Goal: Information Seeking & Learning: Find specific fact

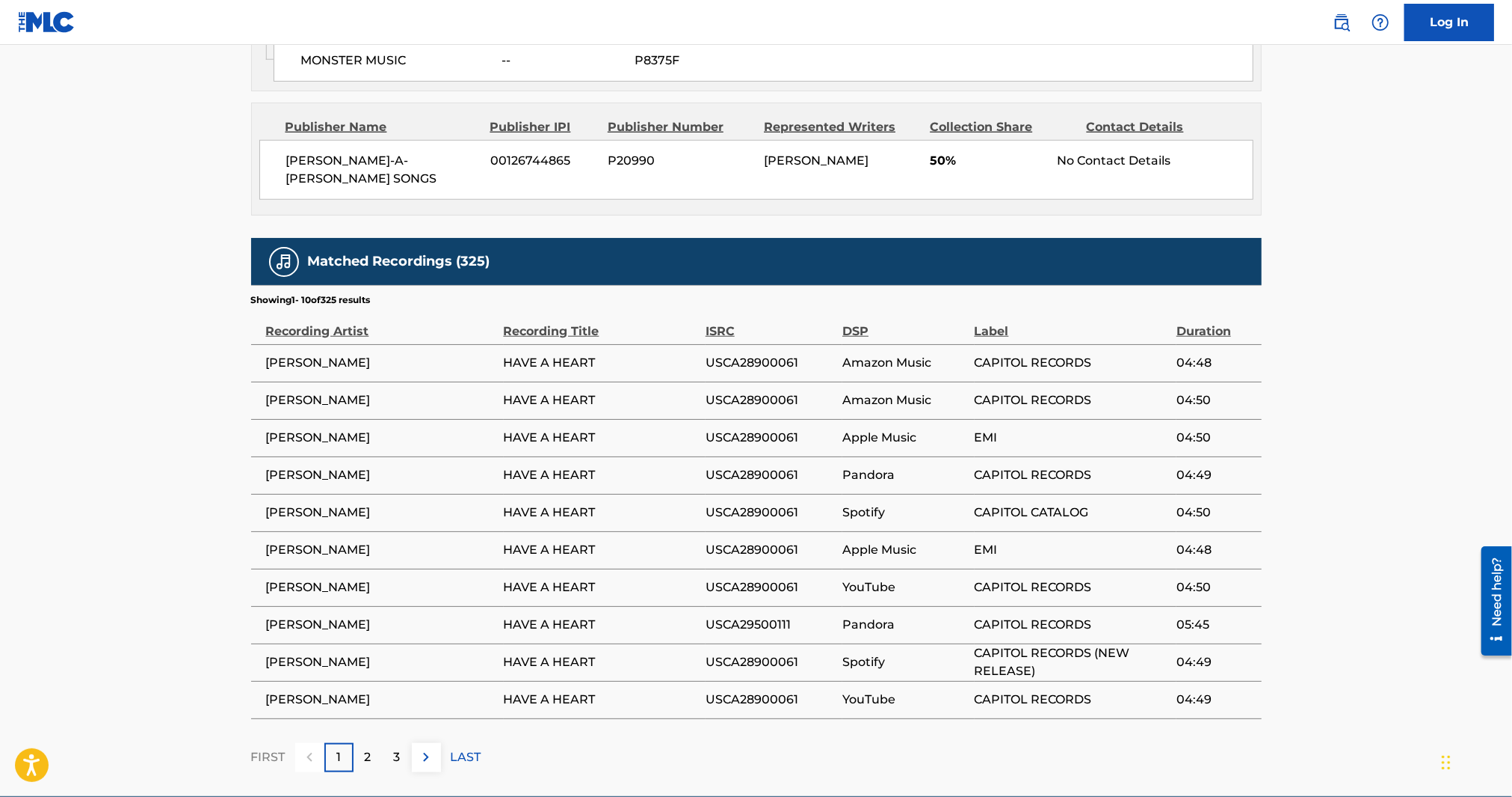
scroll to position [911, 0]
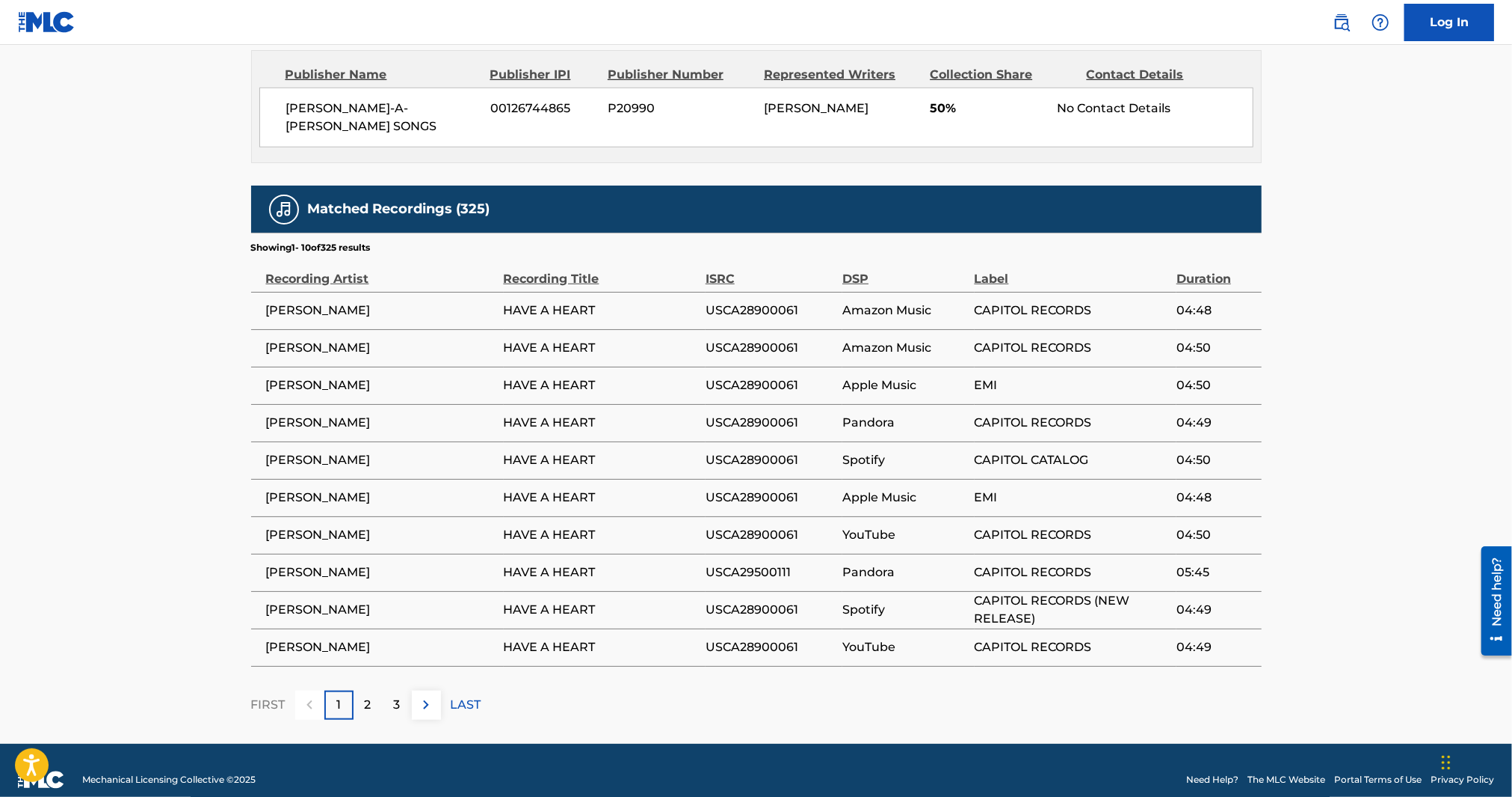
click at [456, 696] on p "LAST" at bounding box center [466, 705] width 31 height 18
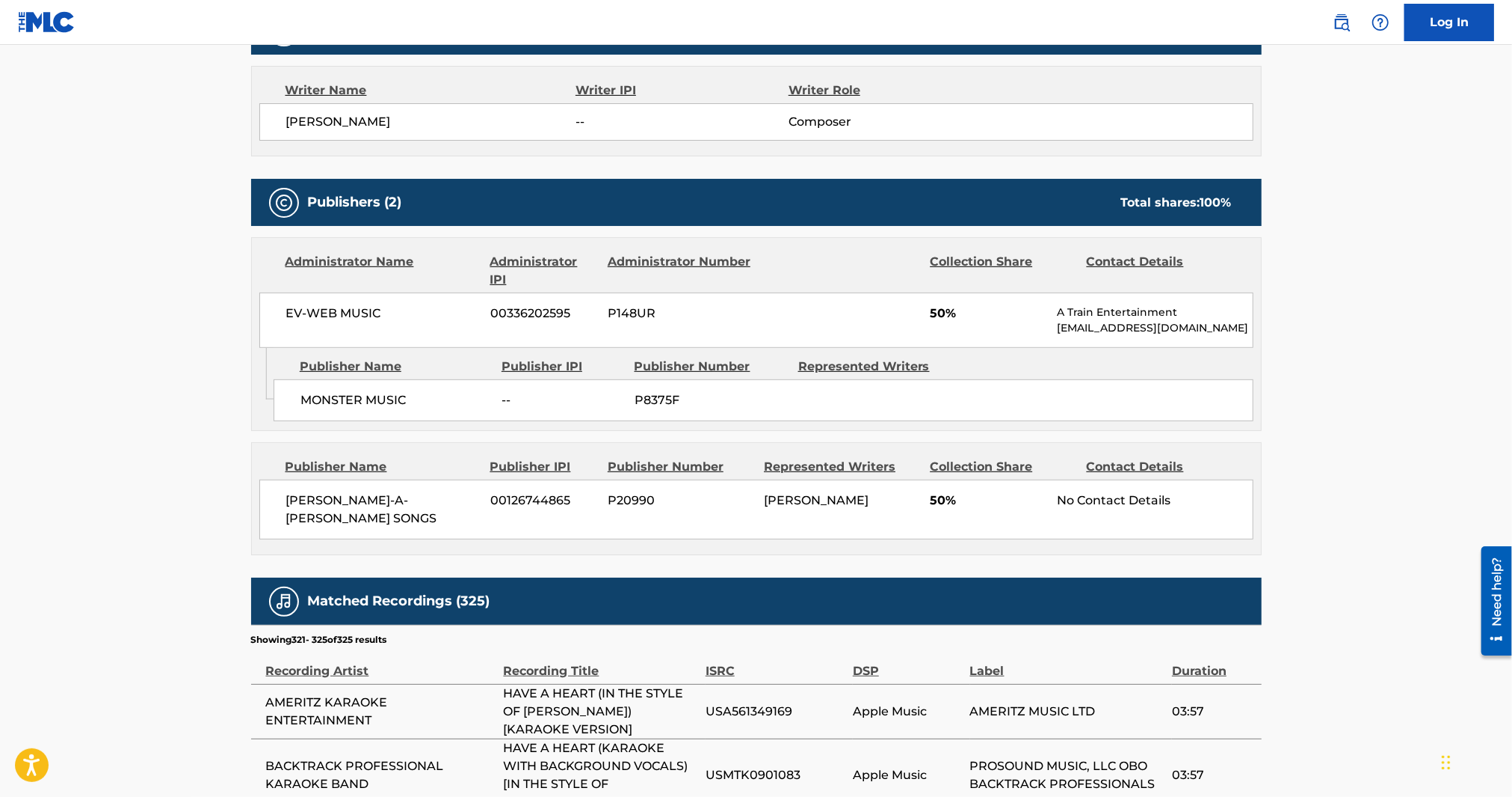
scroll to position [778, 0]
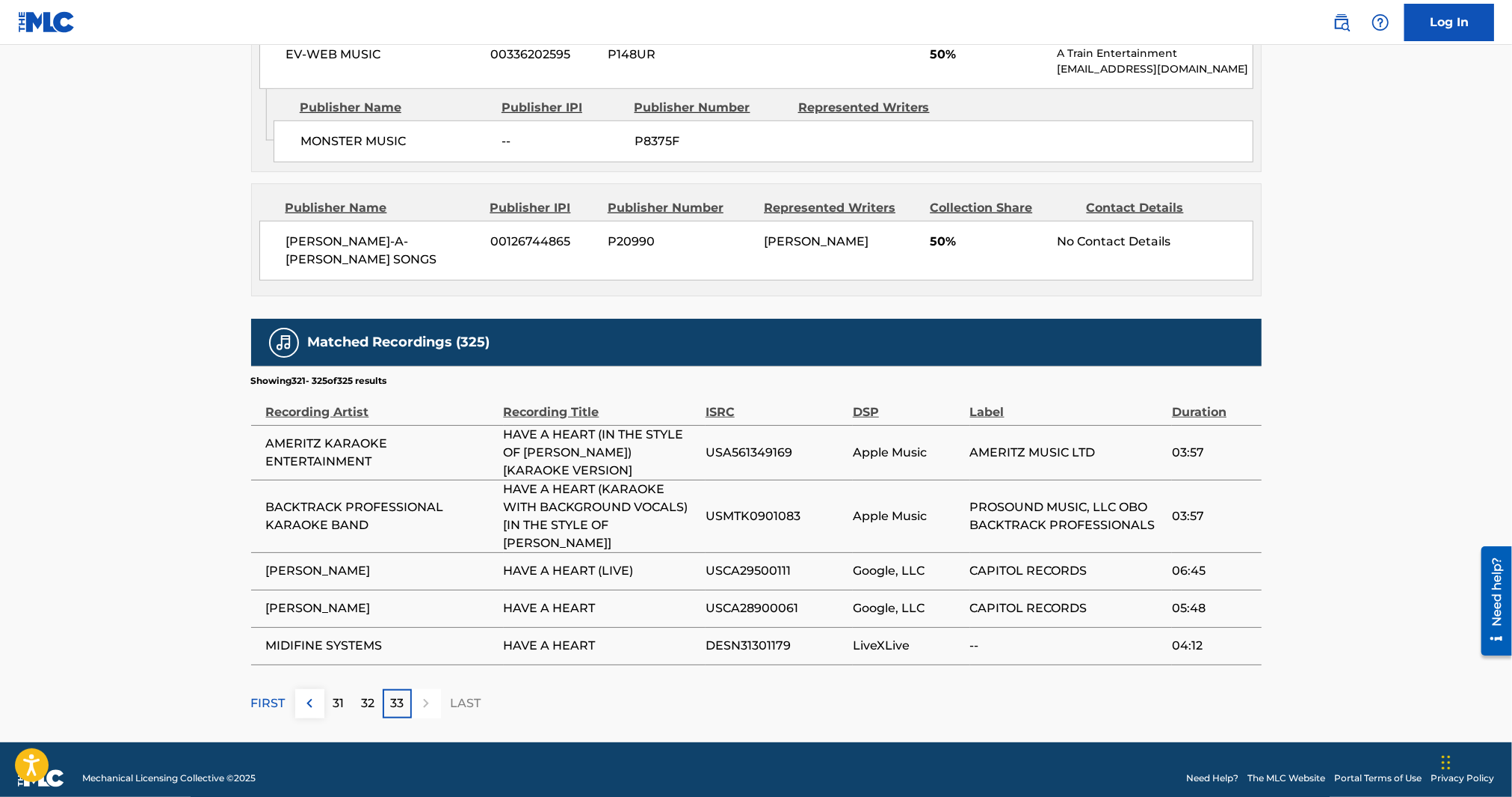
click at [307, 694] on img at bounding box center [310, 703] width 18 height 18
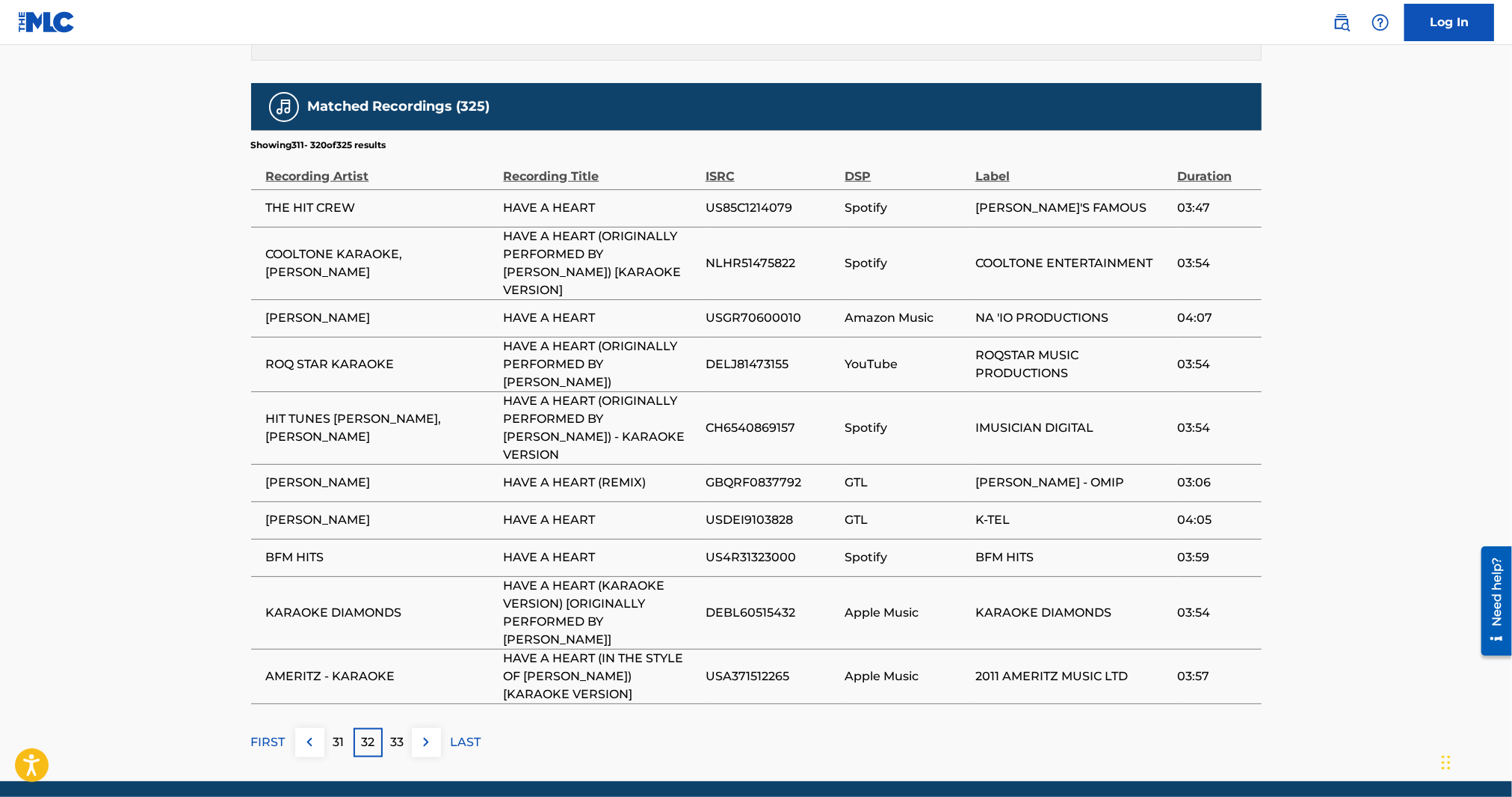
scroll to position [1016, 0]
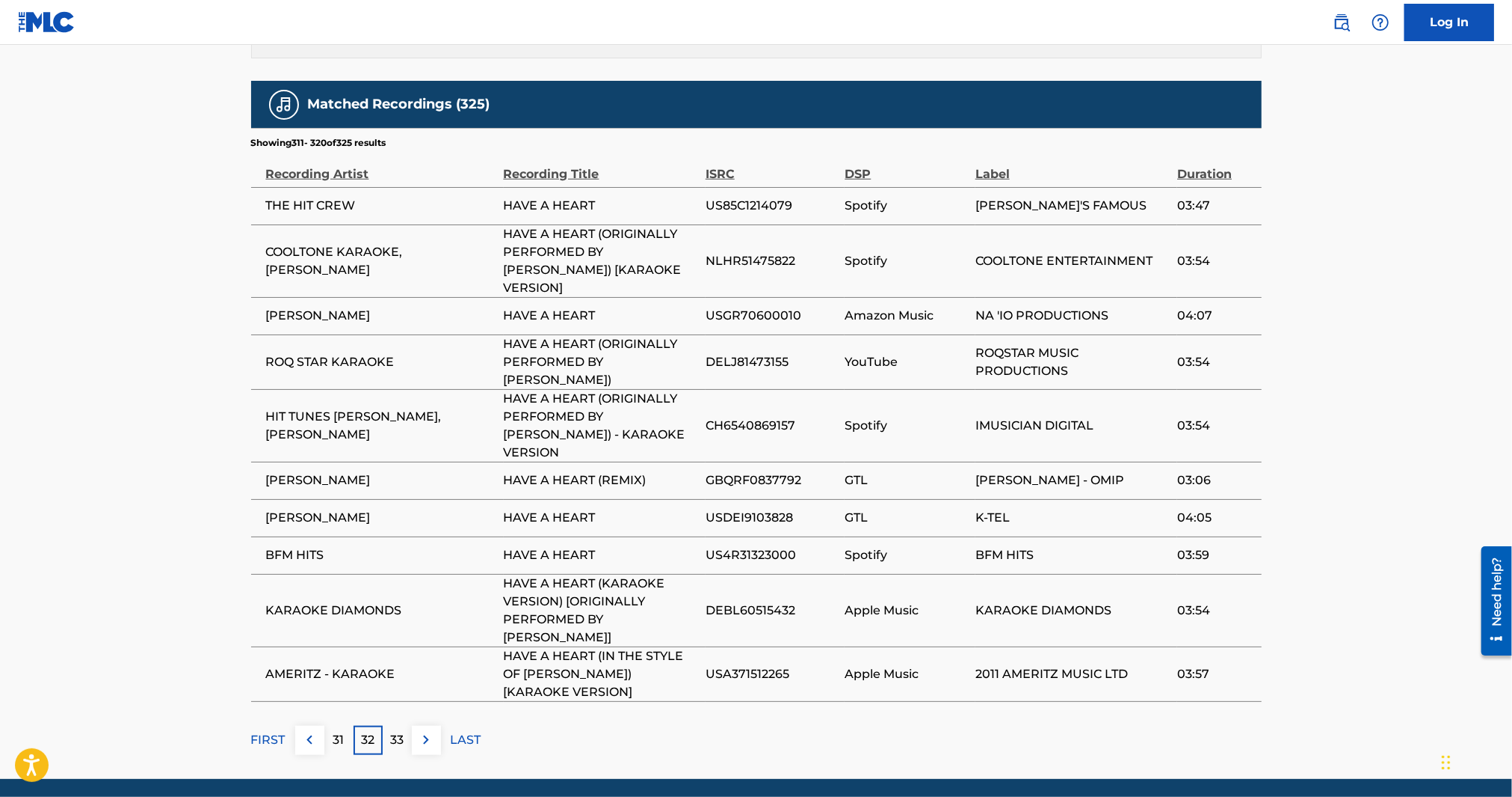
click at [315, 731] on img at bounding box center [310, 740] width 18 height 18
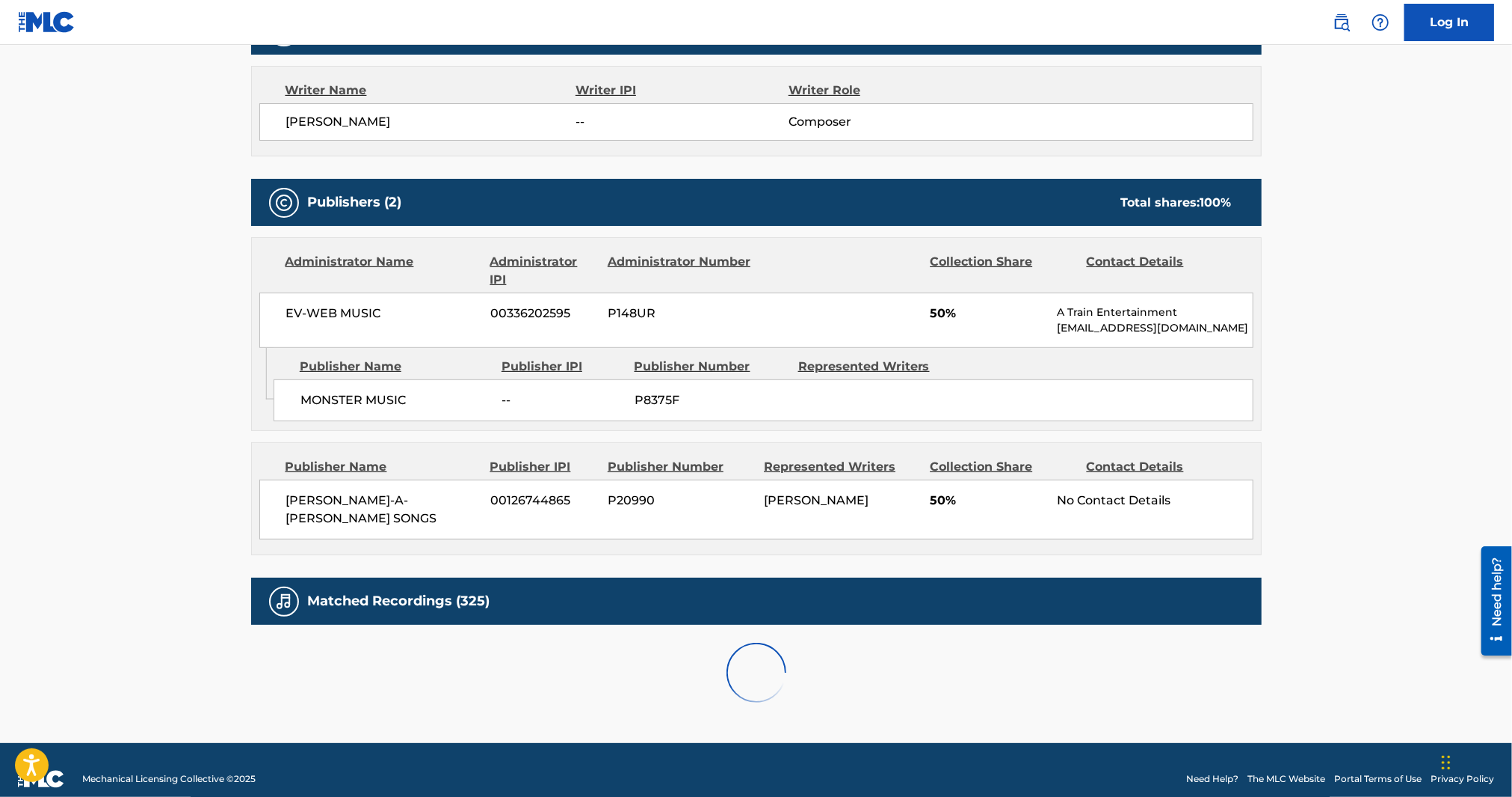
scroll to position [929, 0]
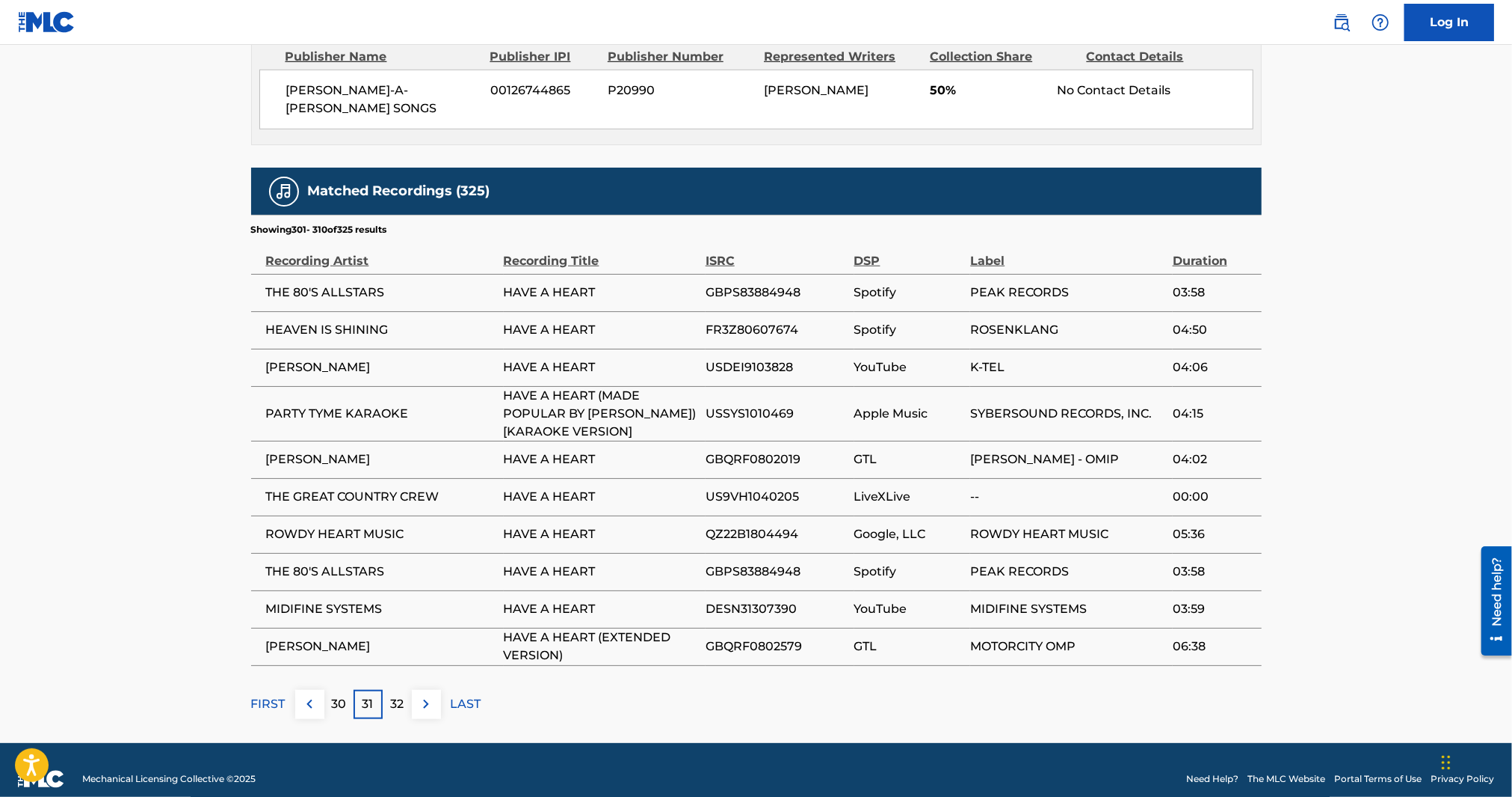
click at [315, 695] on img at bounding box center [310, 704] width 18 height 18
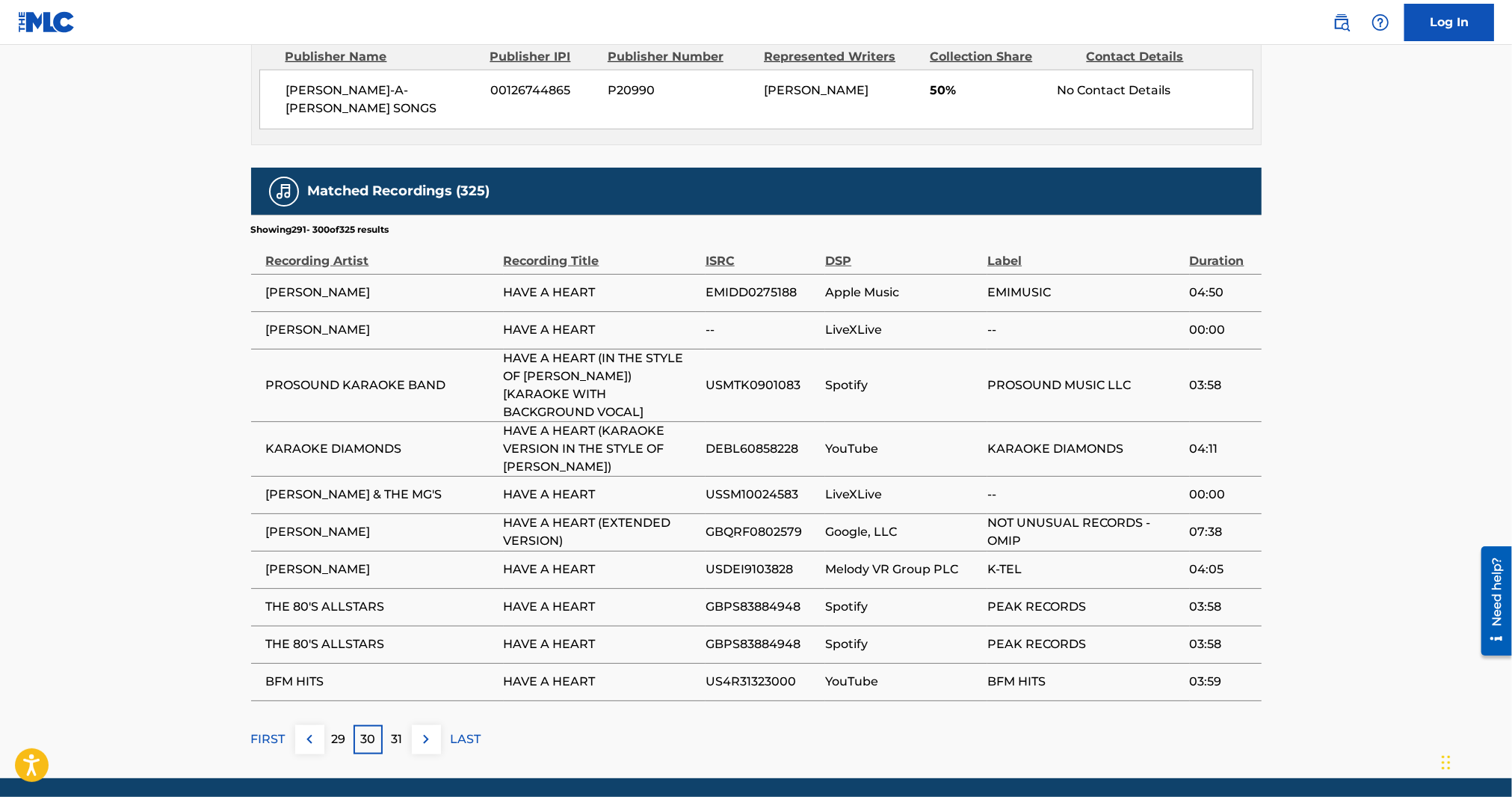
click at [315, 687] on div "Matched Recordings (325) Showing 291 - 300 of 325 results Recording Artist Reco…" at bounding box center [756, 460] width 1010 height 586
click at [314, 730] on img at bounding box center [310, 739] width 18 height 18
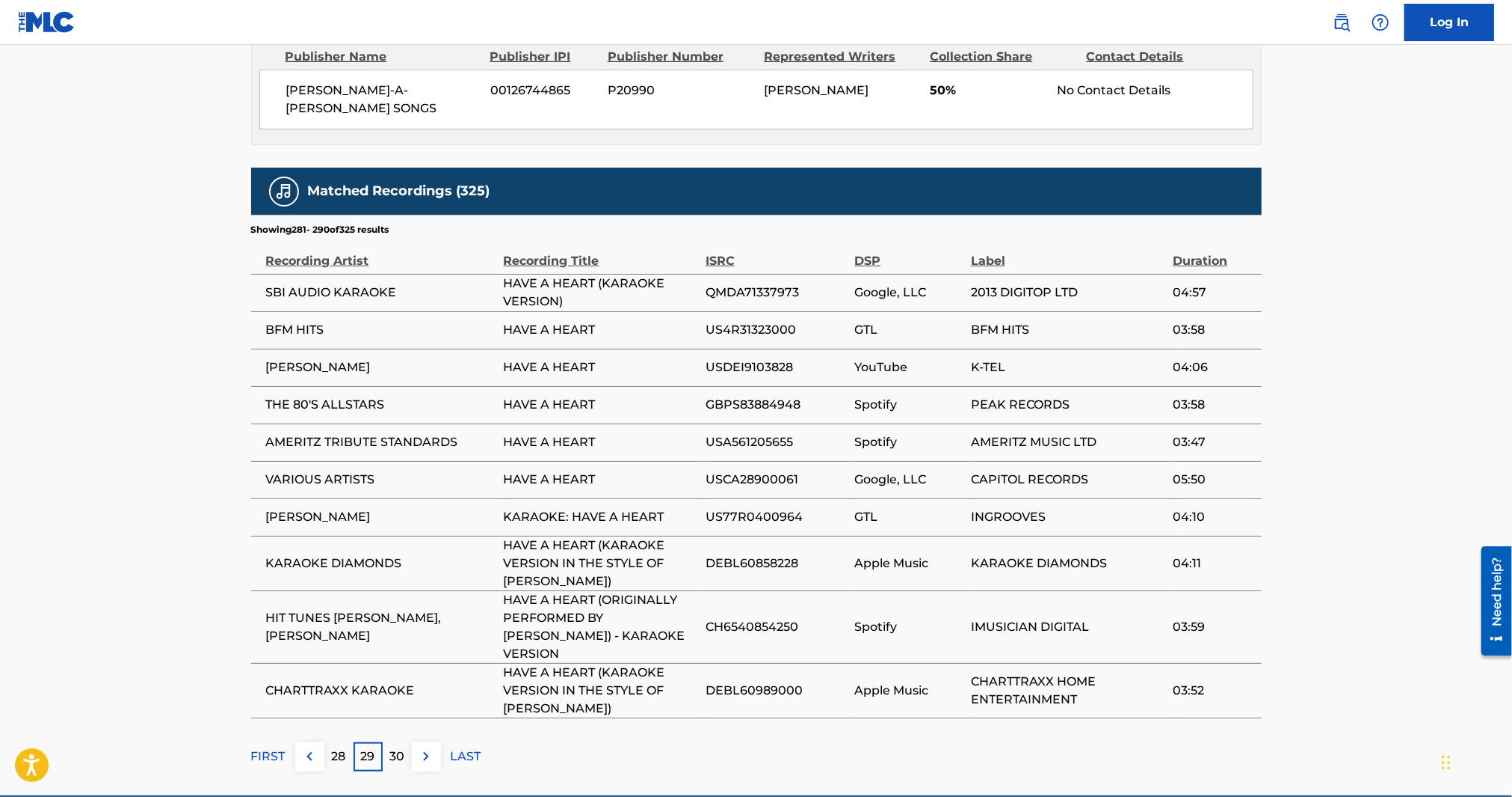
click at [309, 747] on img at bounding box center [310, 756] width 18 height 18
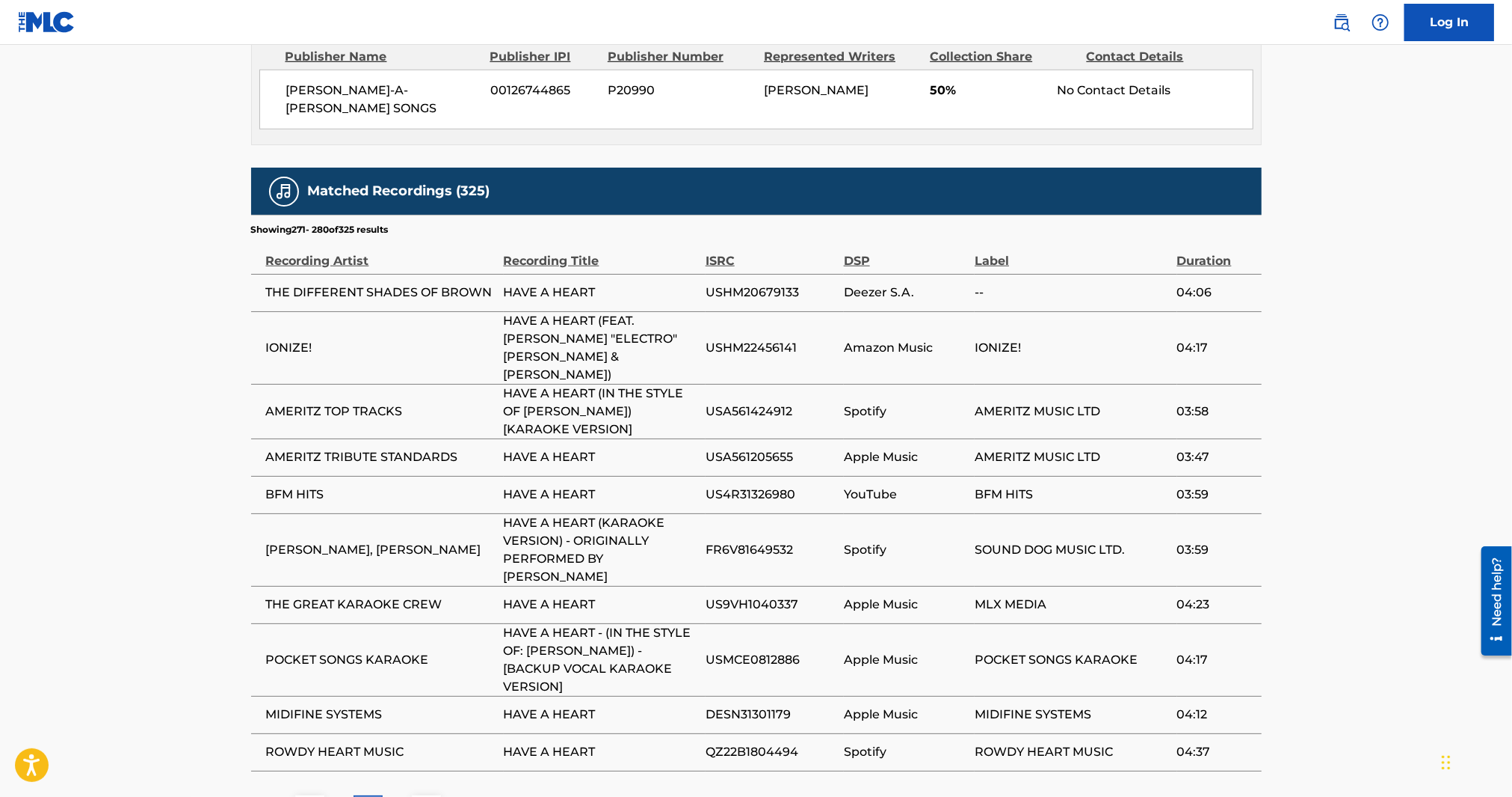
click at [476, 796] on p "LAST" at bounding box center [466, 809] width 31 height 18
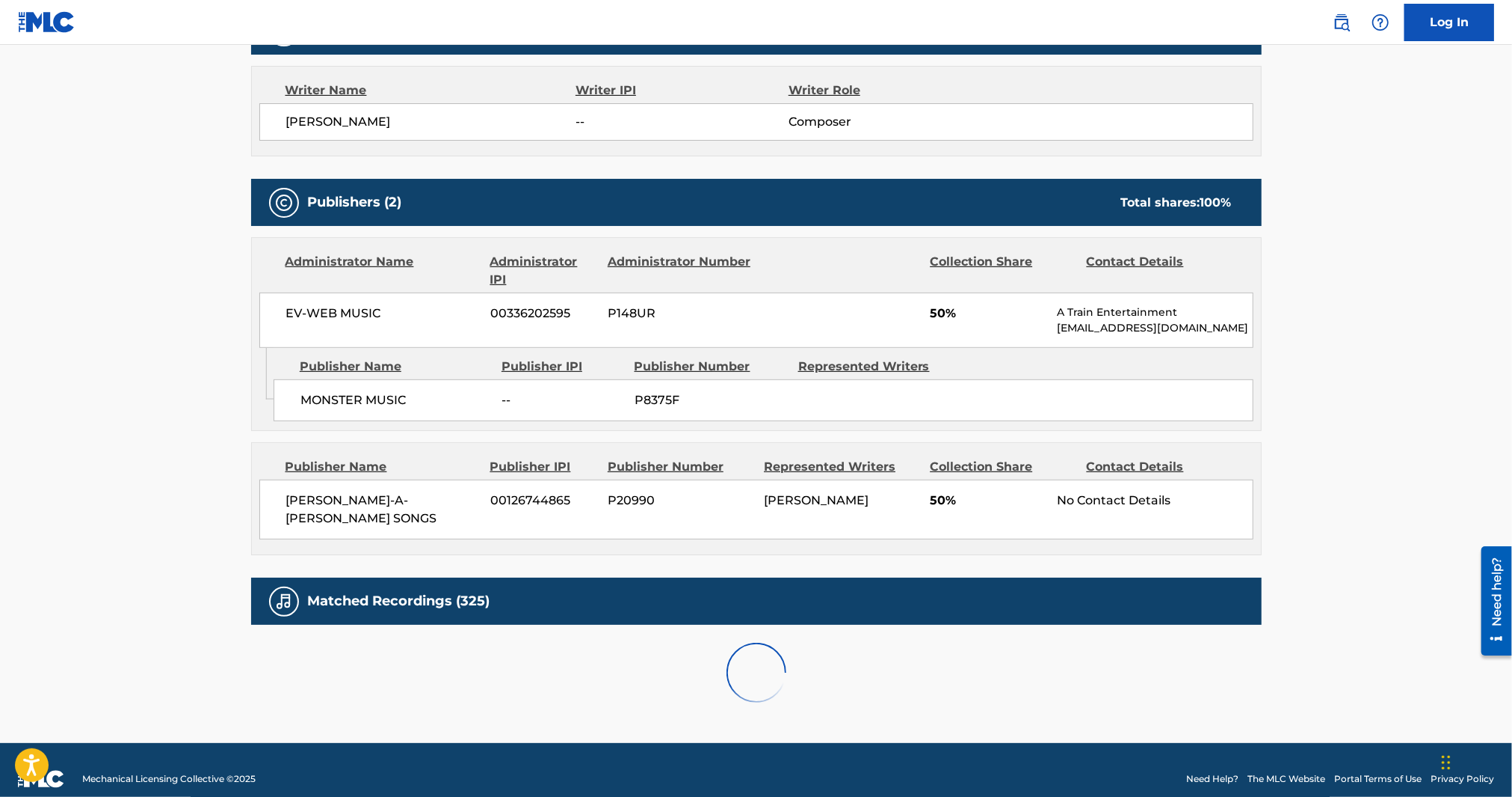
scroll to position [778, 0]
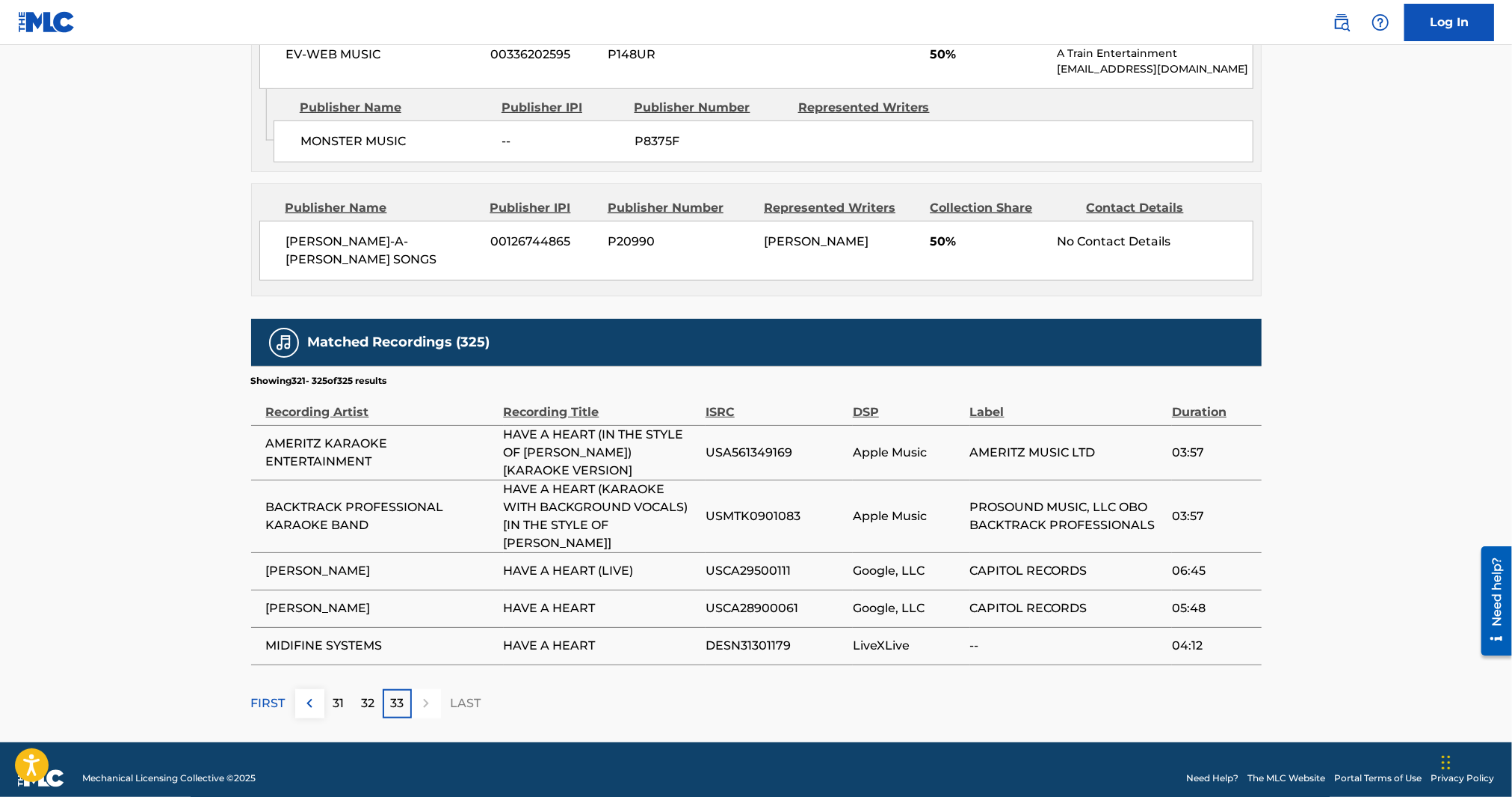
click at [326, 689] on div "31" at bounding box center [338, 703] width 29 height 29
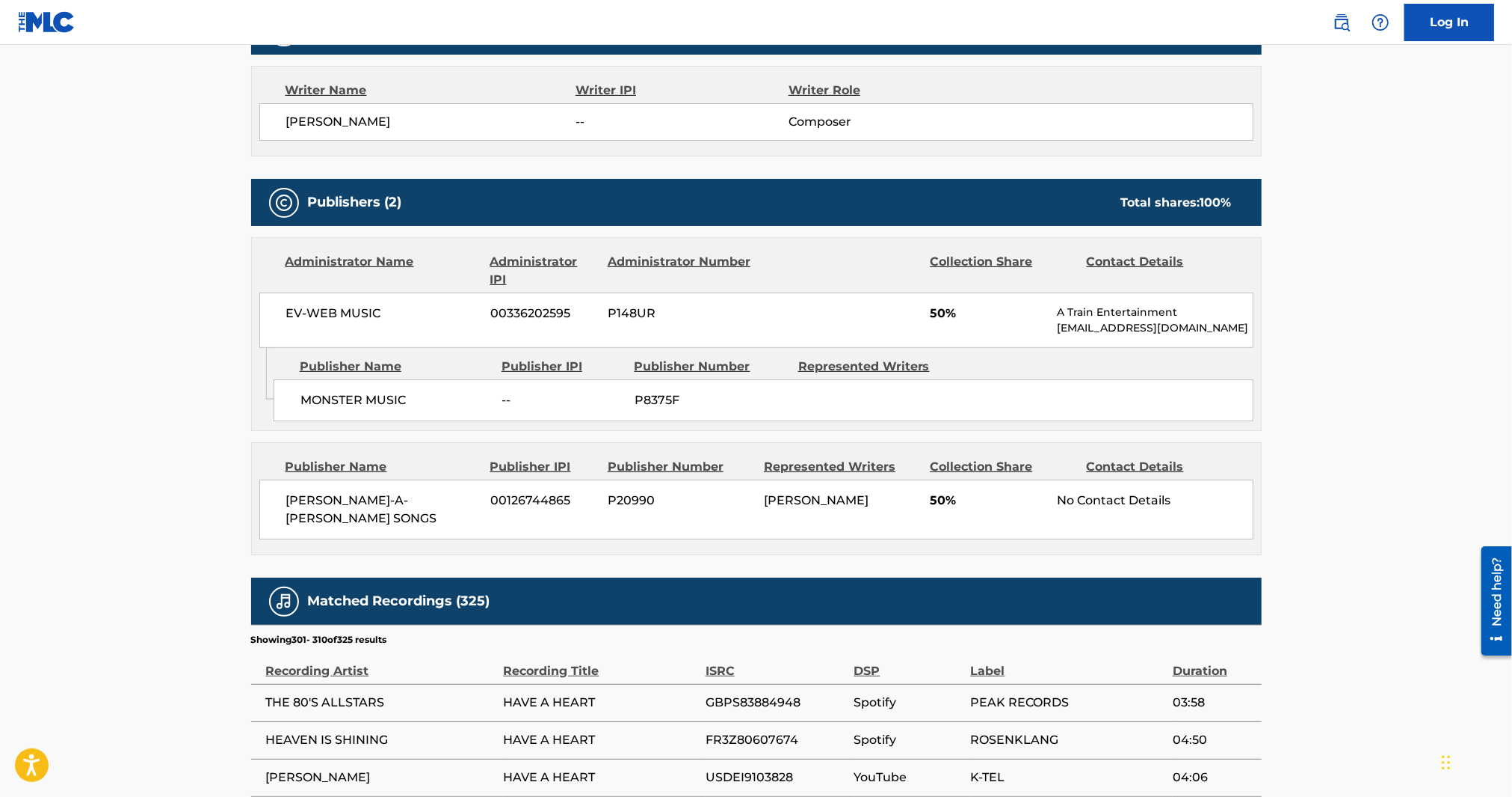
scroll to position [929, 0]
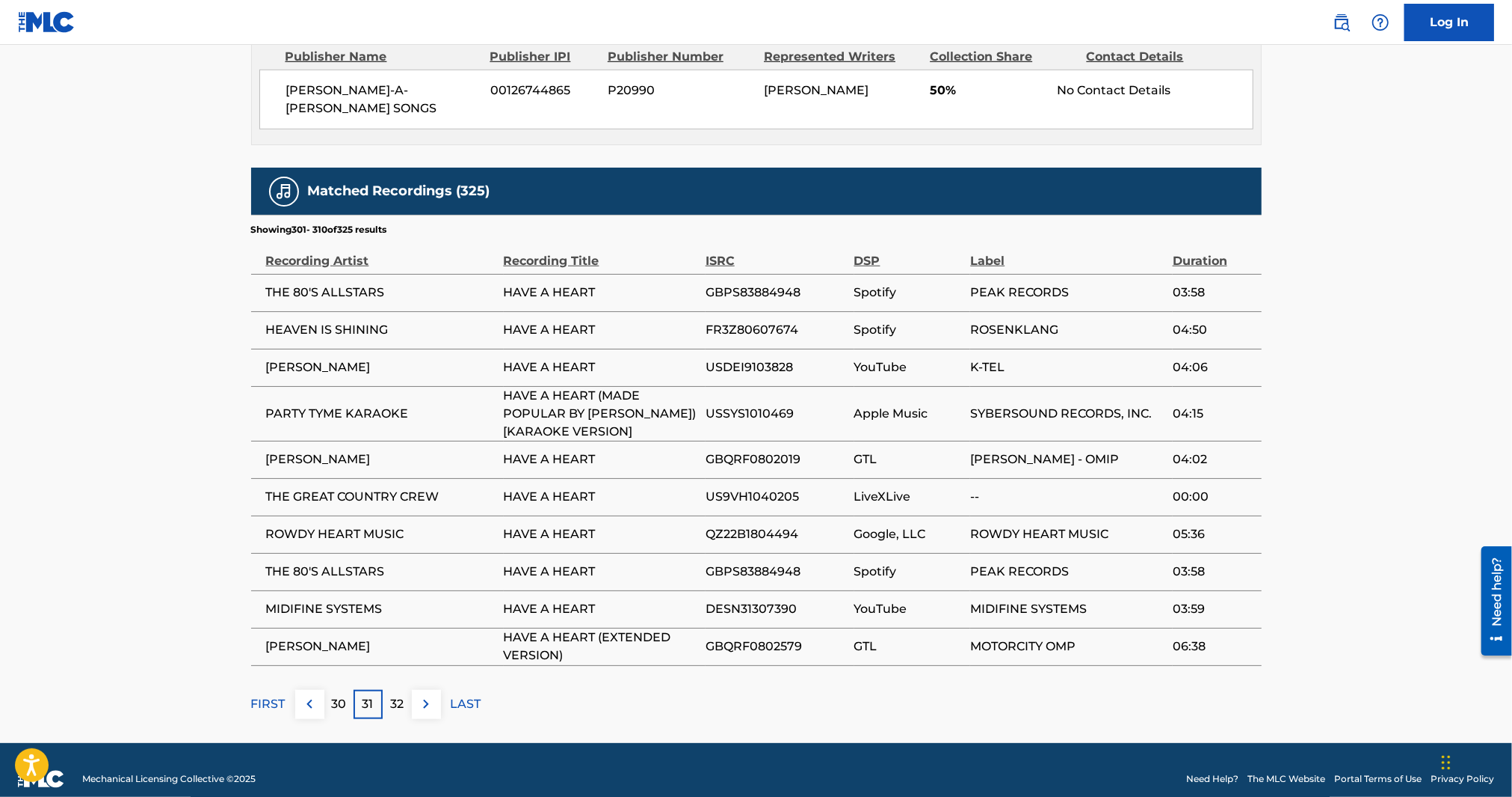
click at [334, 695] on p "30" at bounding box center [338, 704] width 15 height 18
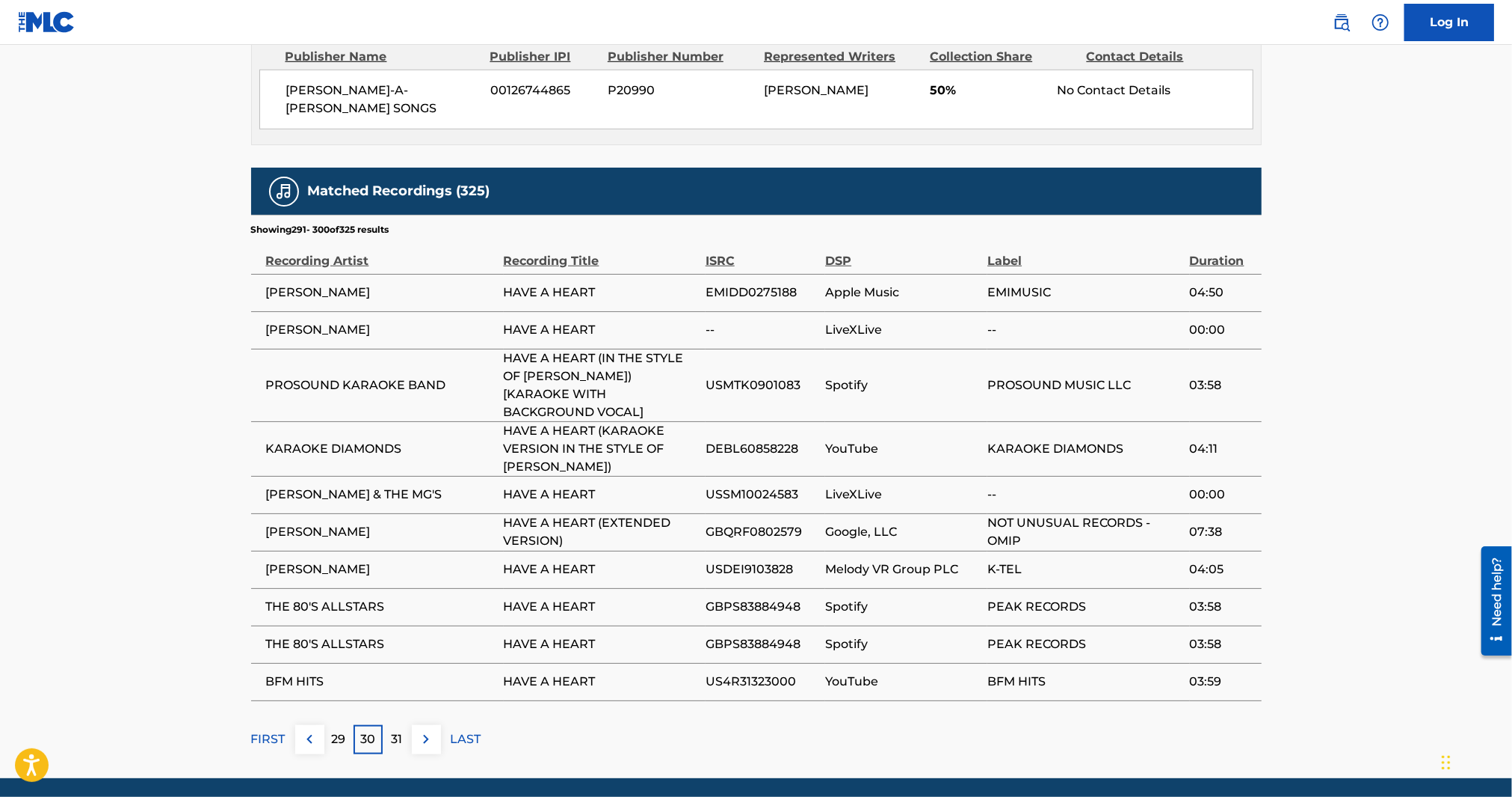
click at [341, 730] on p "29" at bounding box center [338, 739] width 14 height 18
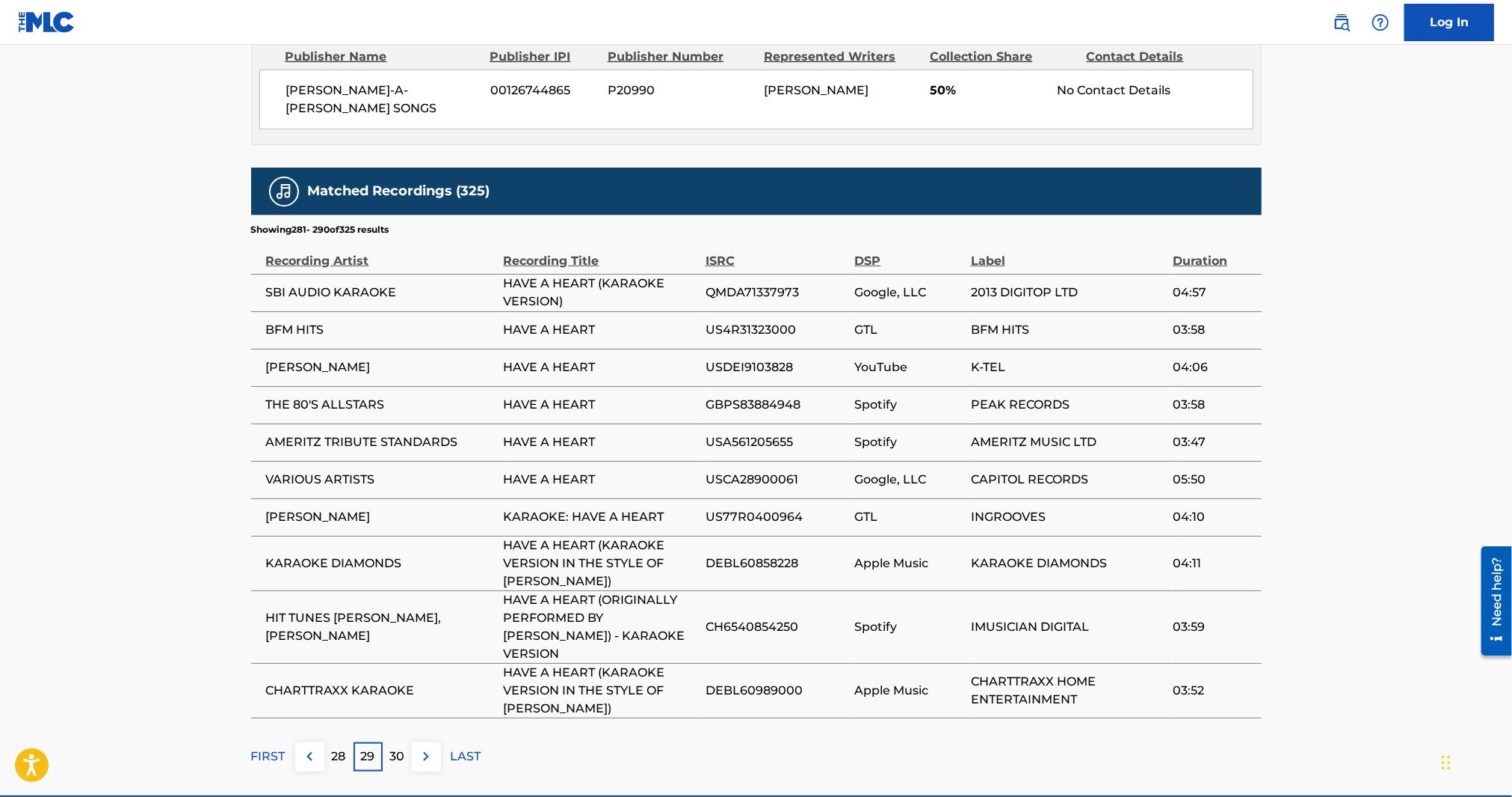
click at [334, 747] on p "28" at bounding box center [338, 756] width 14 height 18
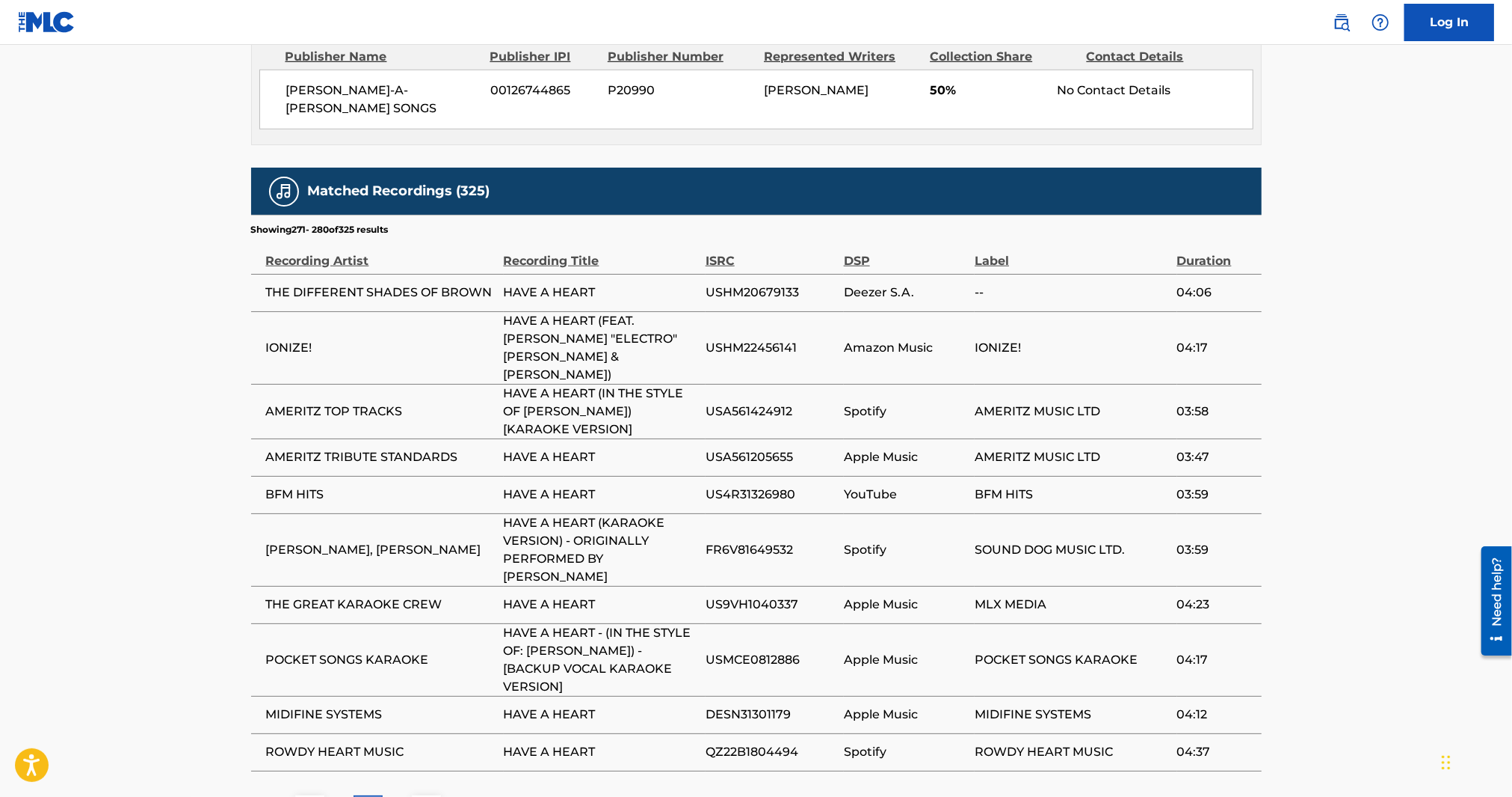
click at [338, 796] on p "27" at bounding box center [338, 809] width 14 height 18
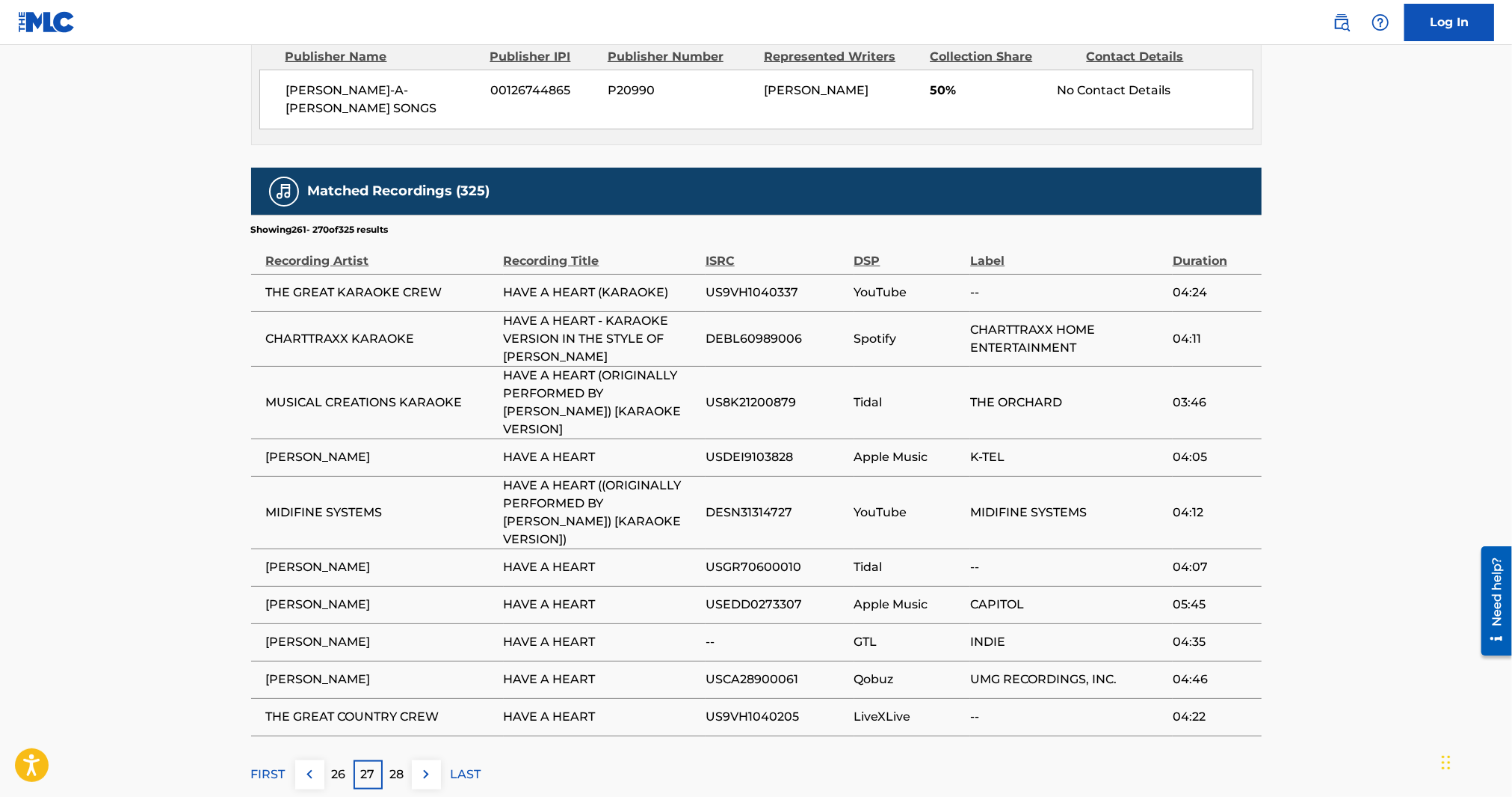
click at [331, 765] on p "26" at bounding box center [338, 774] width 14 height 18
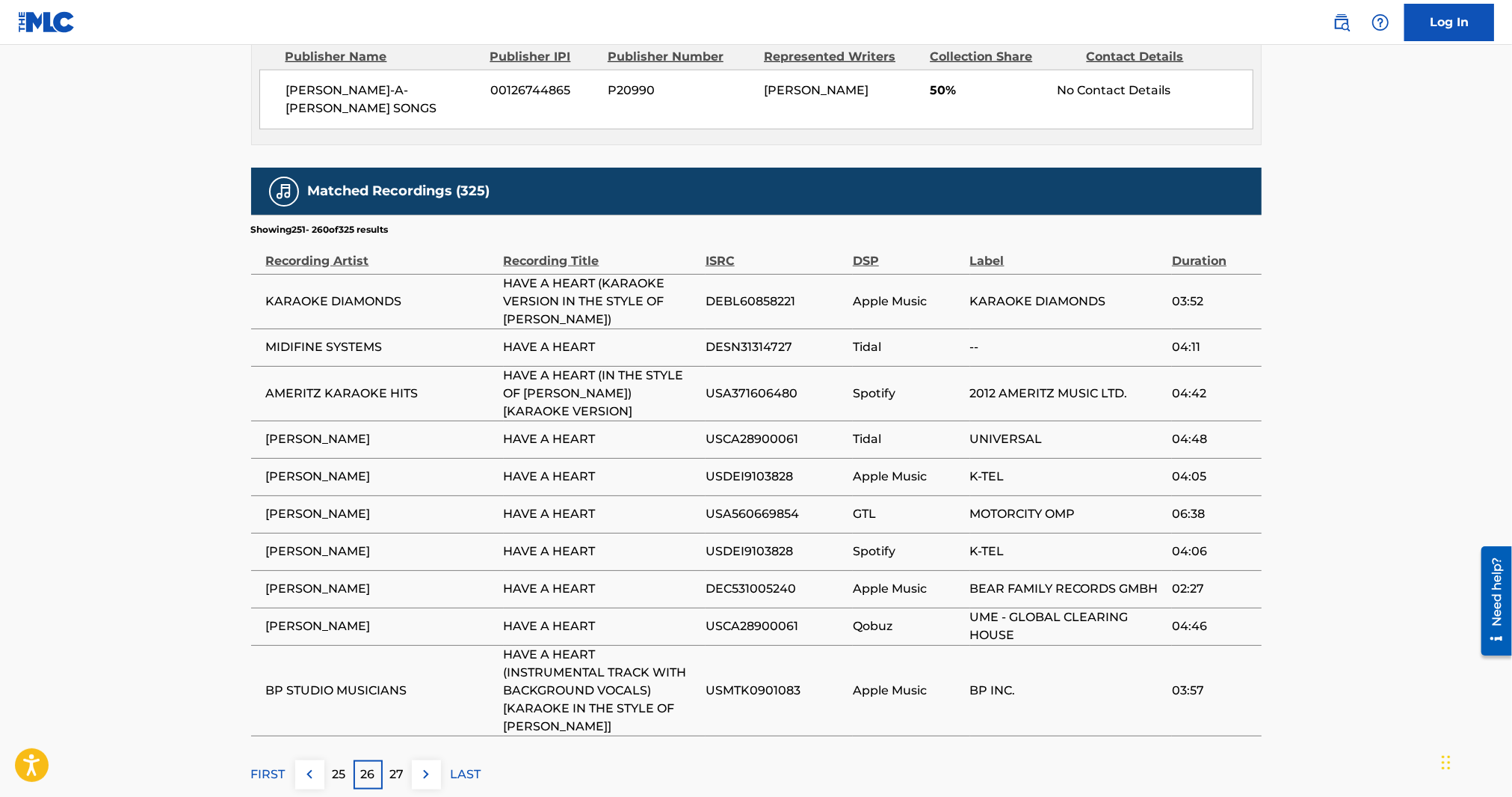
click at [347, 760] on div "25" at bounding box center [338, 774] width 29 height 29
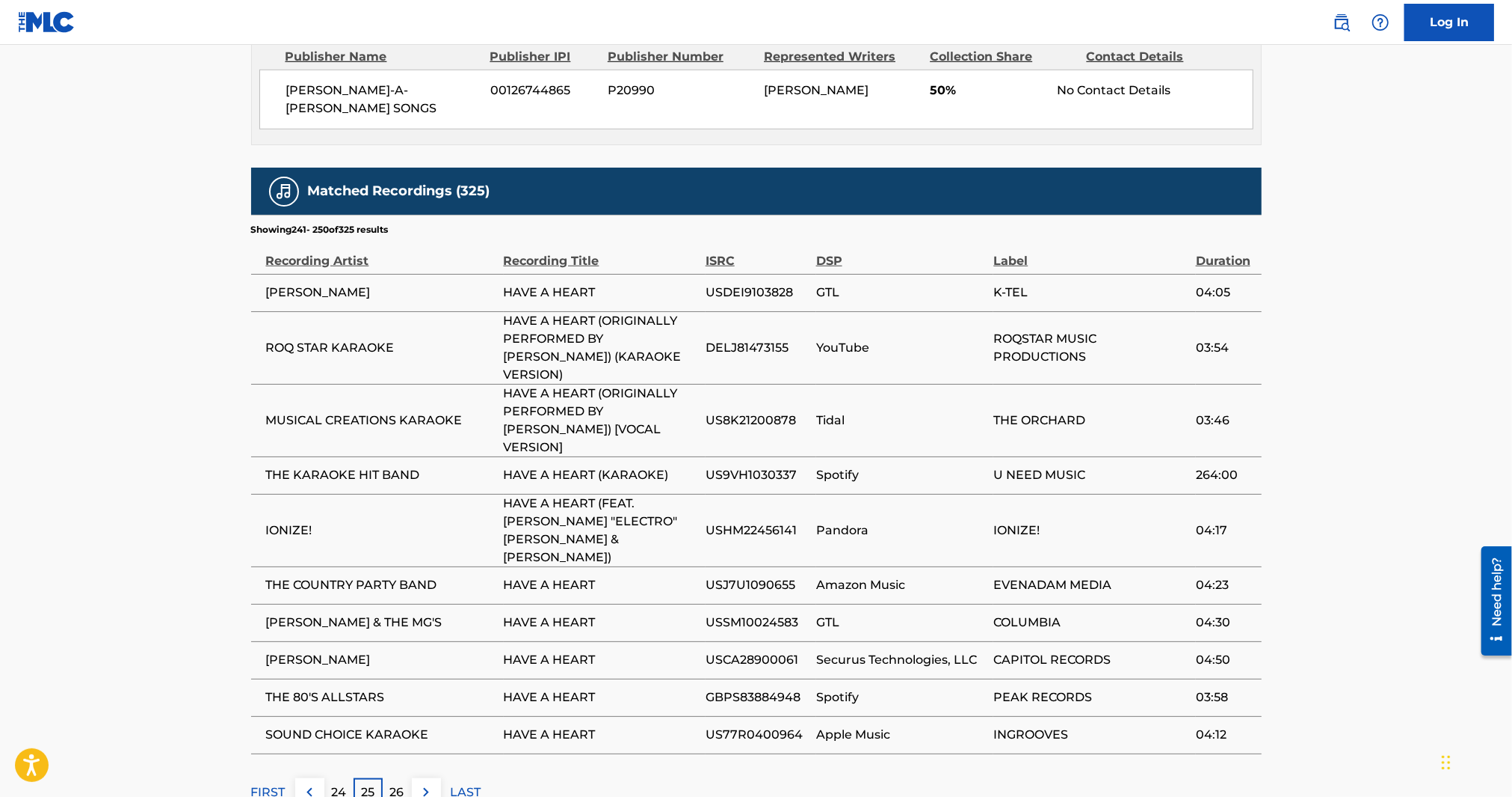
click at [331, 783] on p "24" at bounding box center [338, 792] width 15 height 18
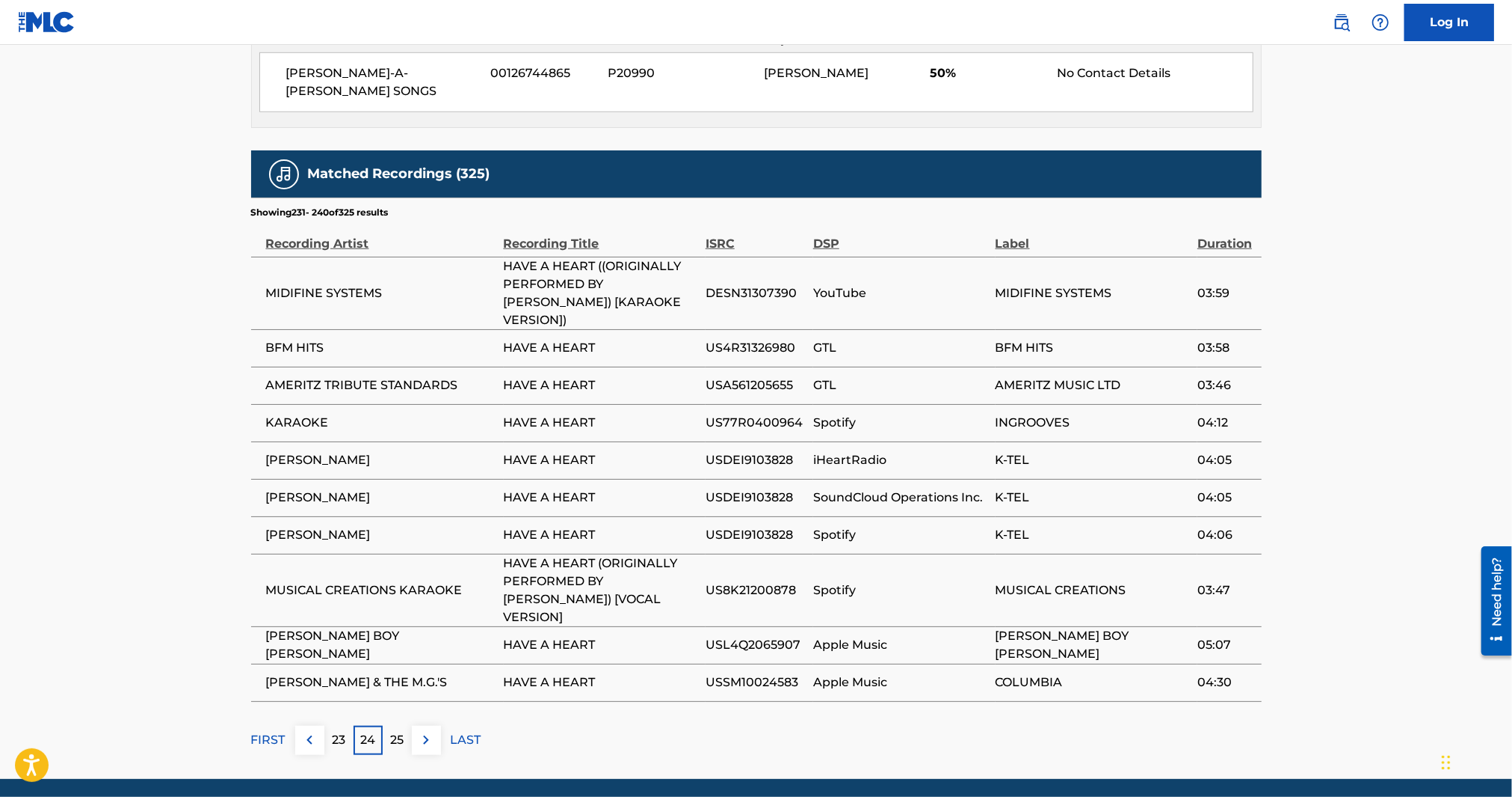
click at [333, 731] on p "23" at bounding box center [338, 740] width 14 height 18
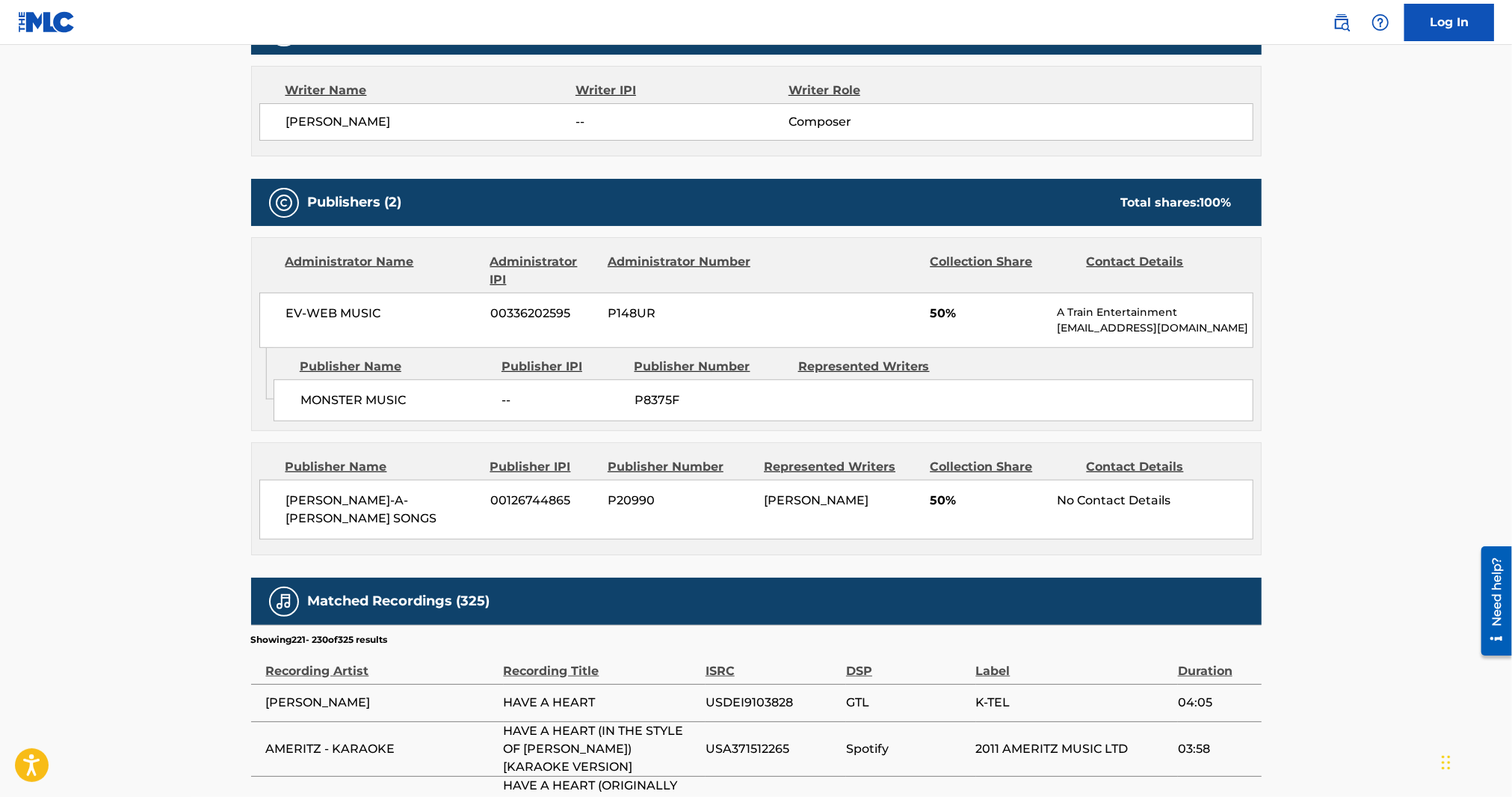
scroll to position [946, 0]
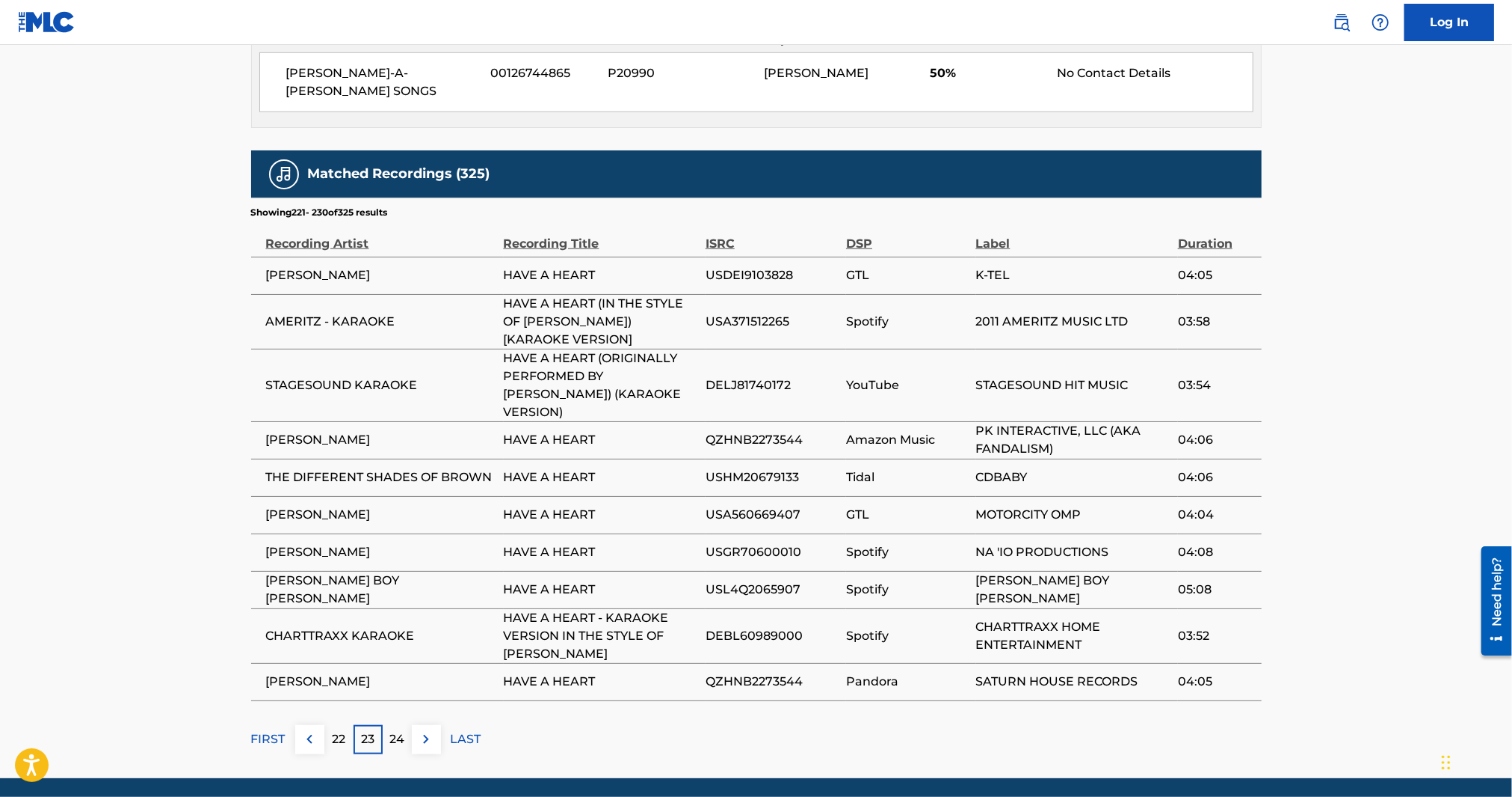
click at [336, 730] on p "22" at bounding box center [338, 739] width 14 height 18
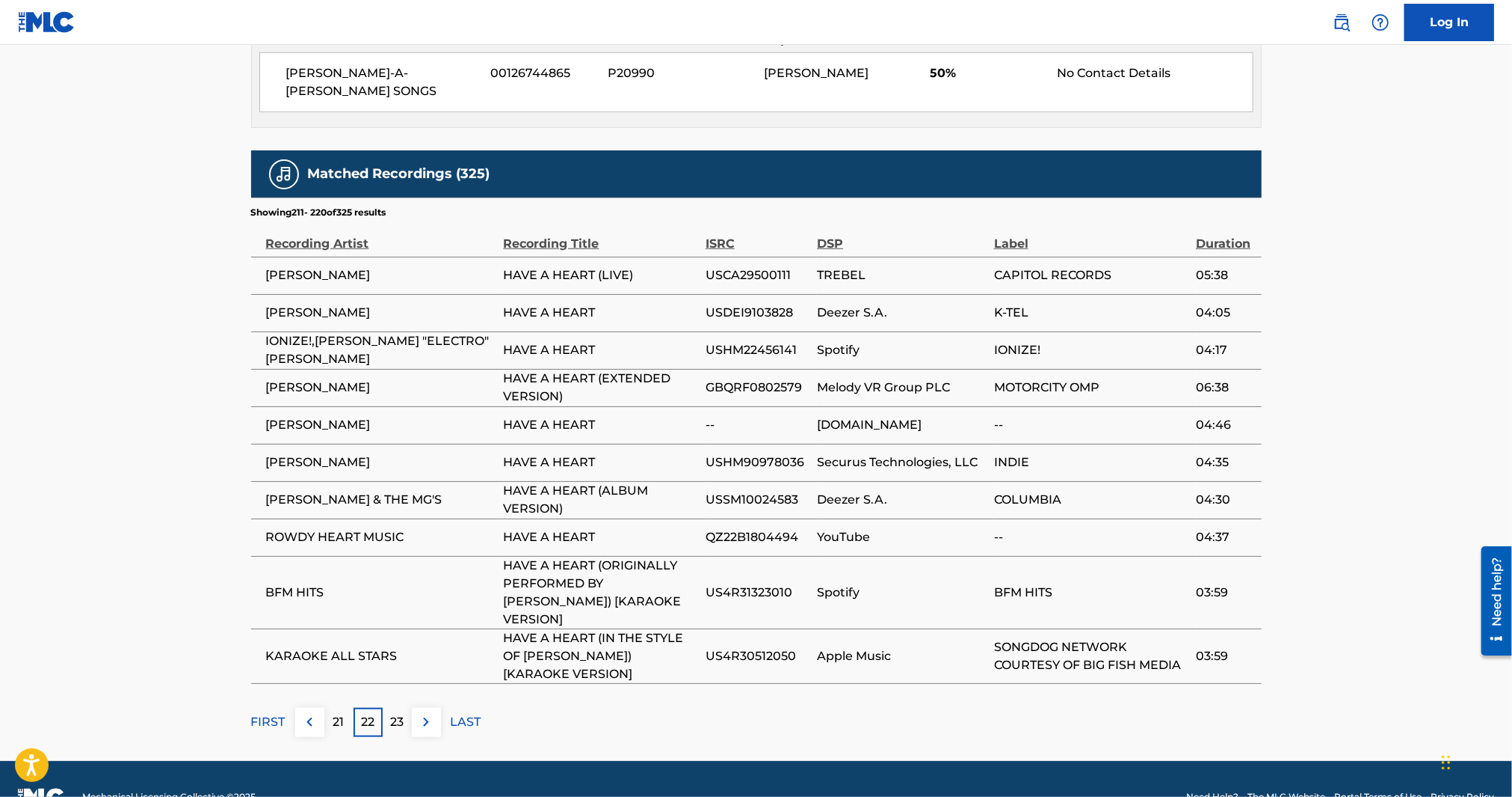
click at [337, 713] on p "21" at bounding box center [338, 722] width 11 height 18
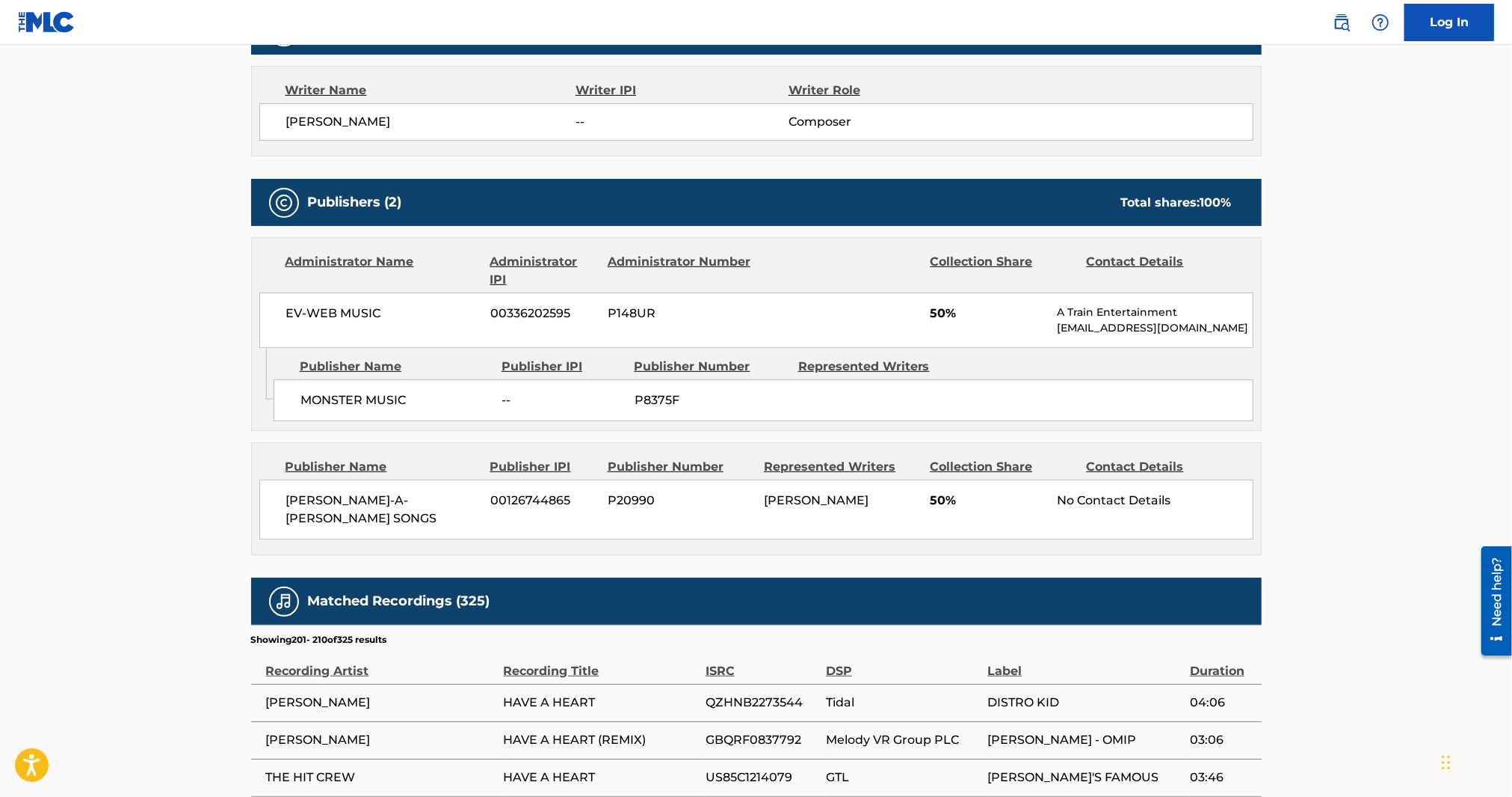
scroll to position [929, 0]
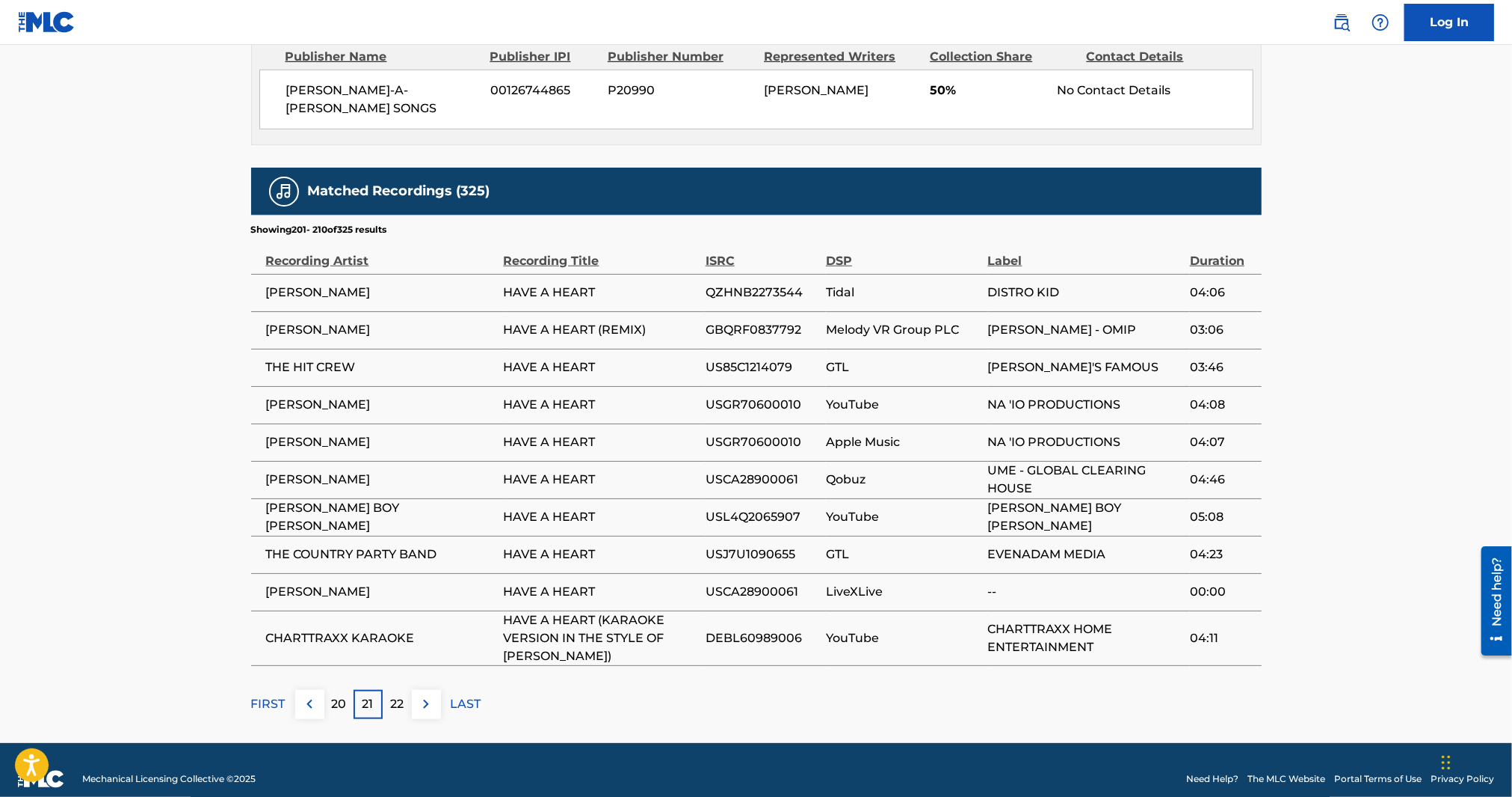
click at [337, 695] on p "20" at bounding box center [338, 704] width 15 height 18
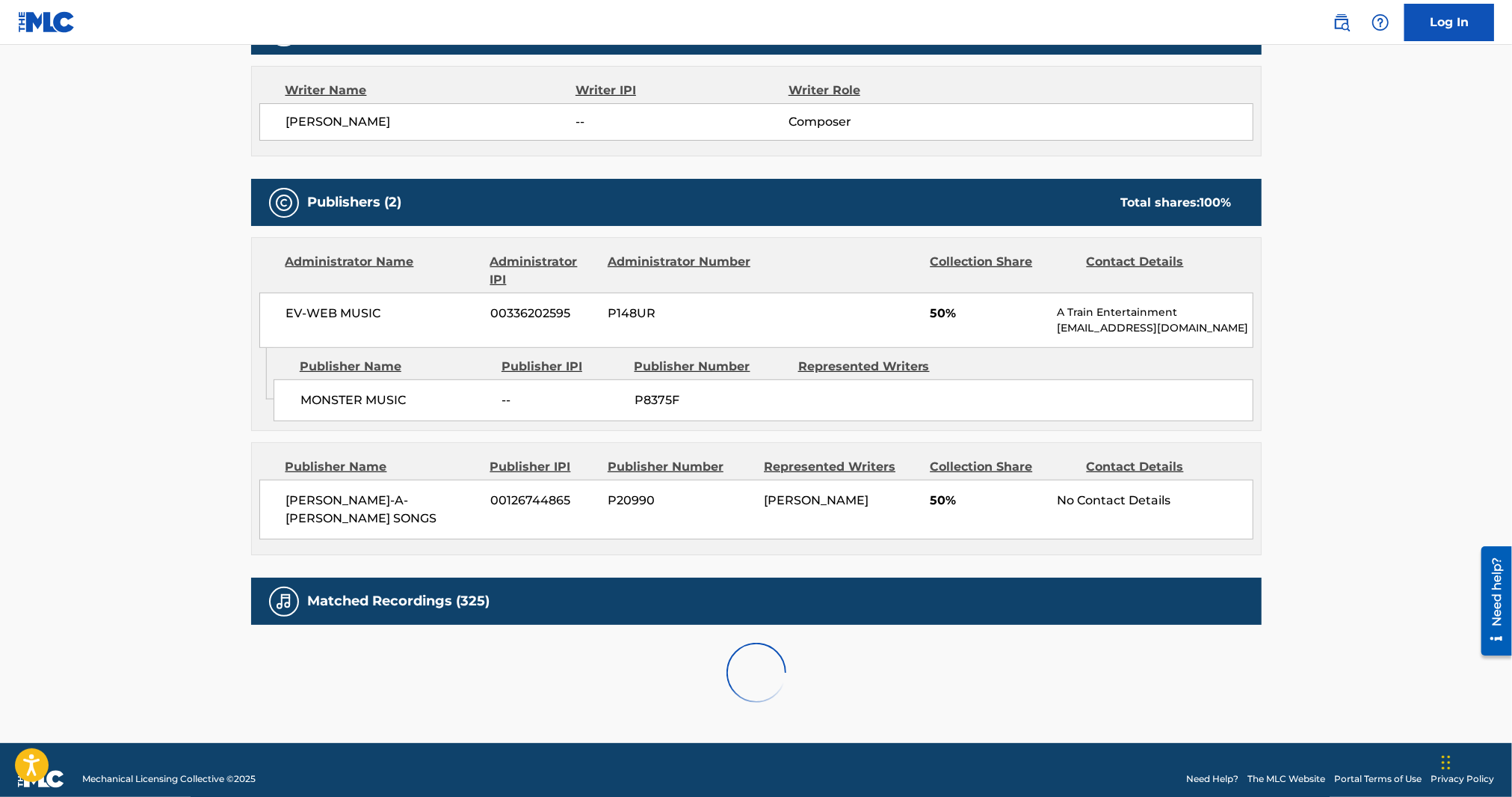
scroll to position [946, 0]
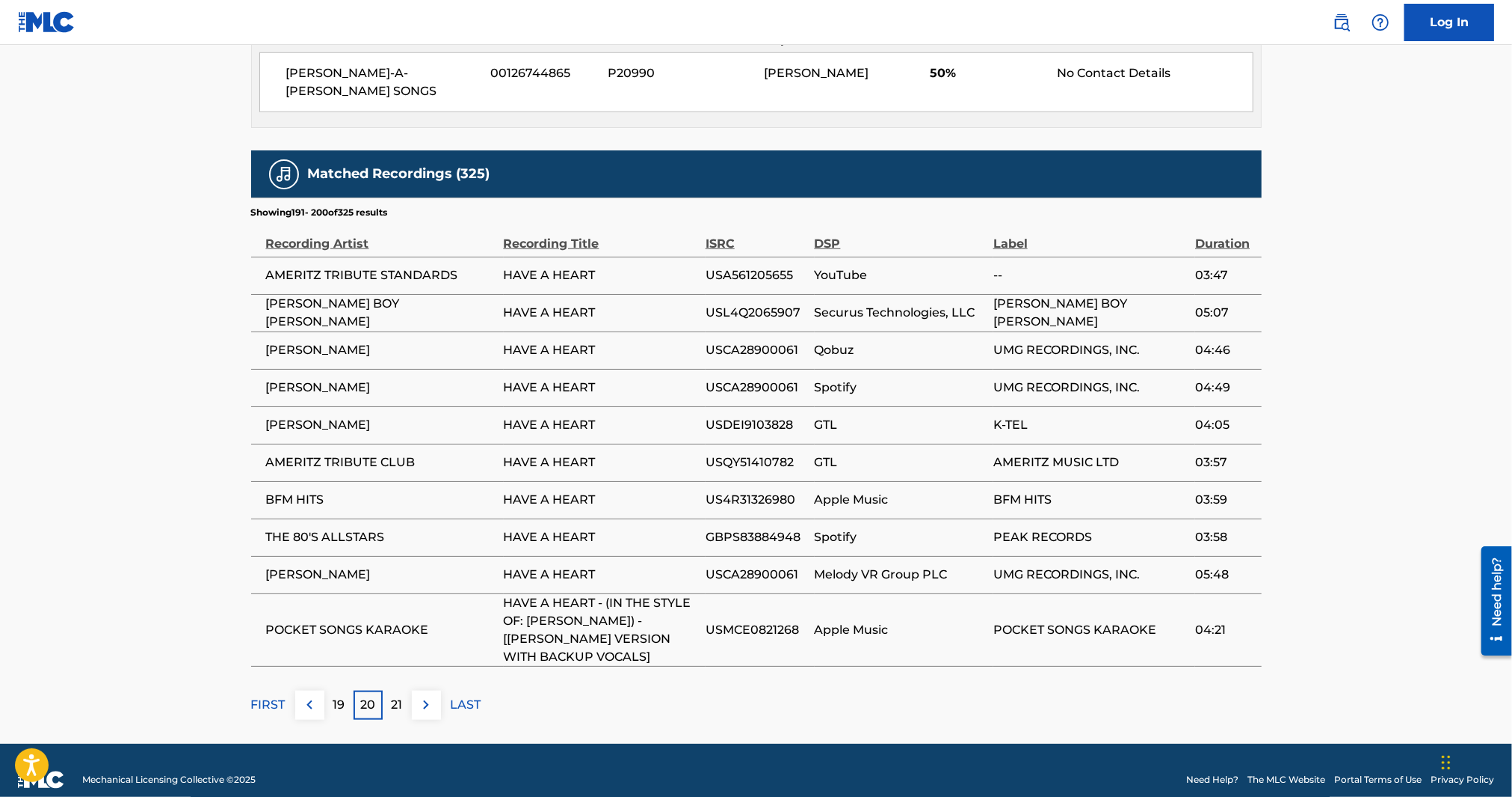
click at [337, 696] on p "19" at bounding box center [338, 705] width 12 height 18
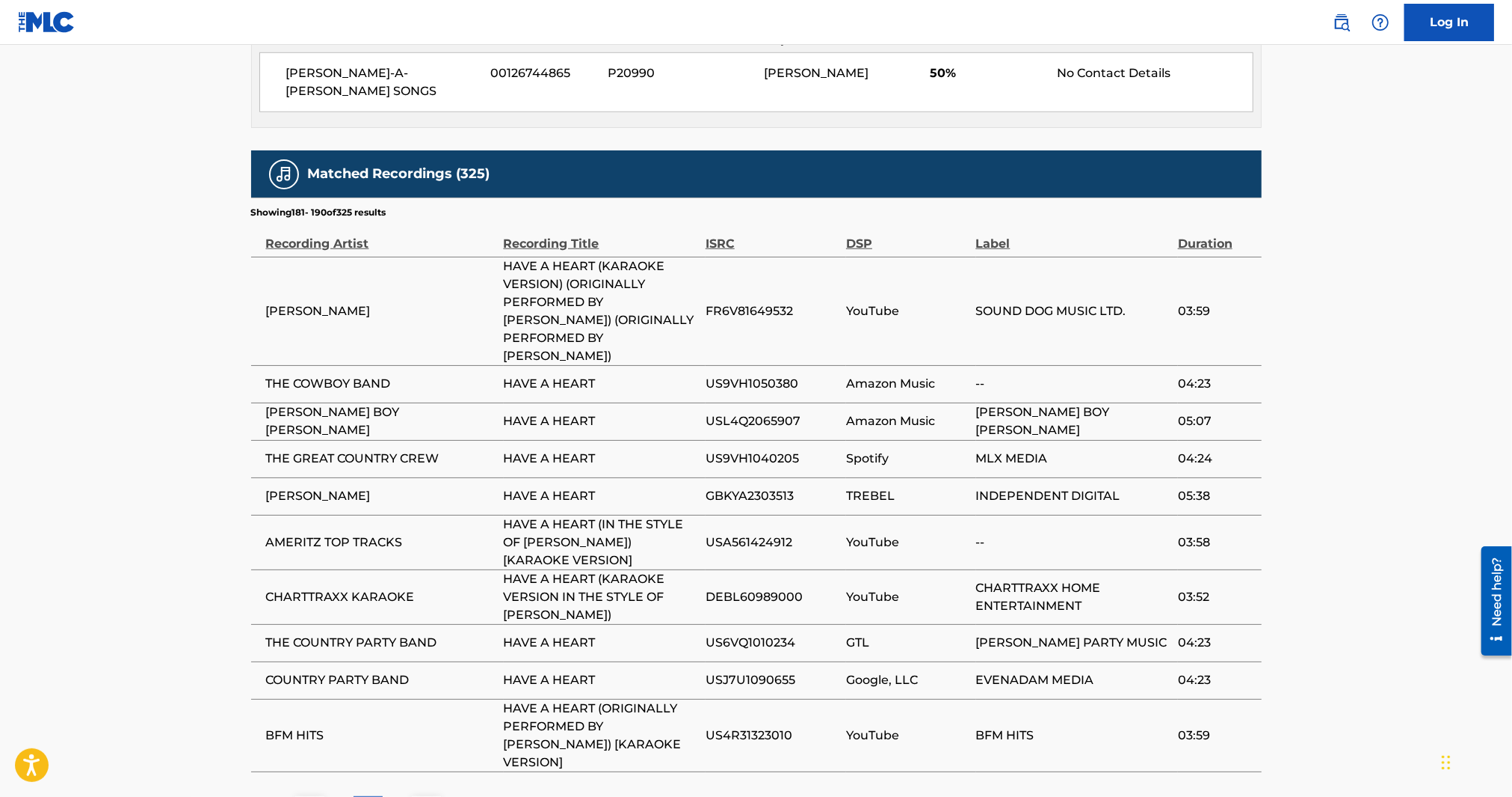
click at [336, 796] on p "18" at bounding box center [338, 810] width 12 height 18
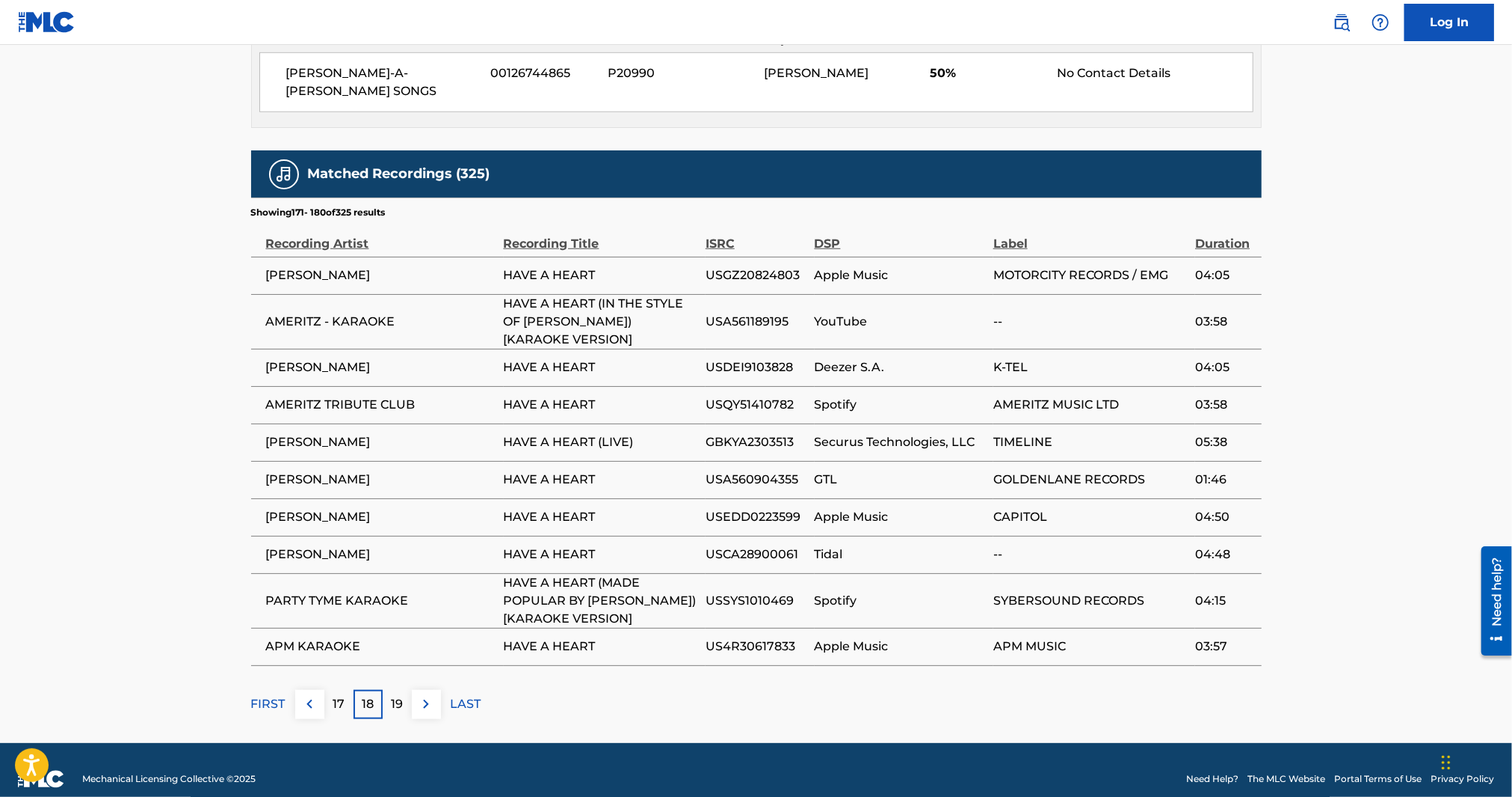
click at [340, 696] on div "17" at bounding box center [338, 704] width 29 height 29
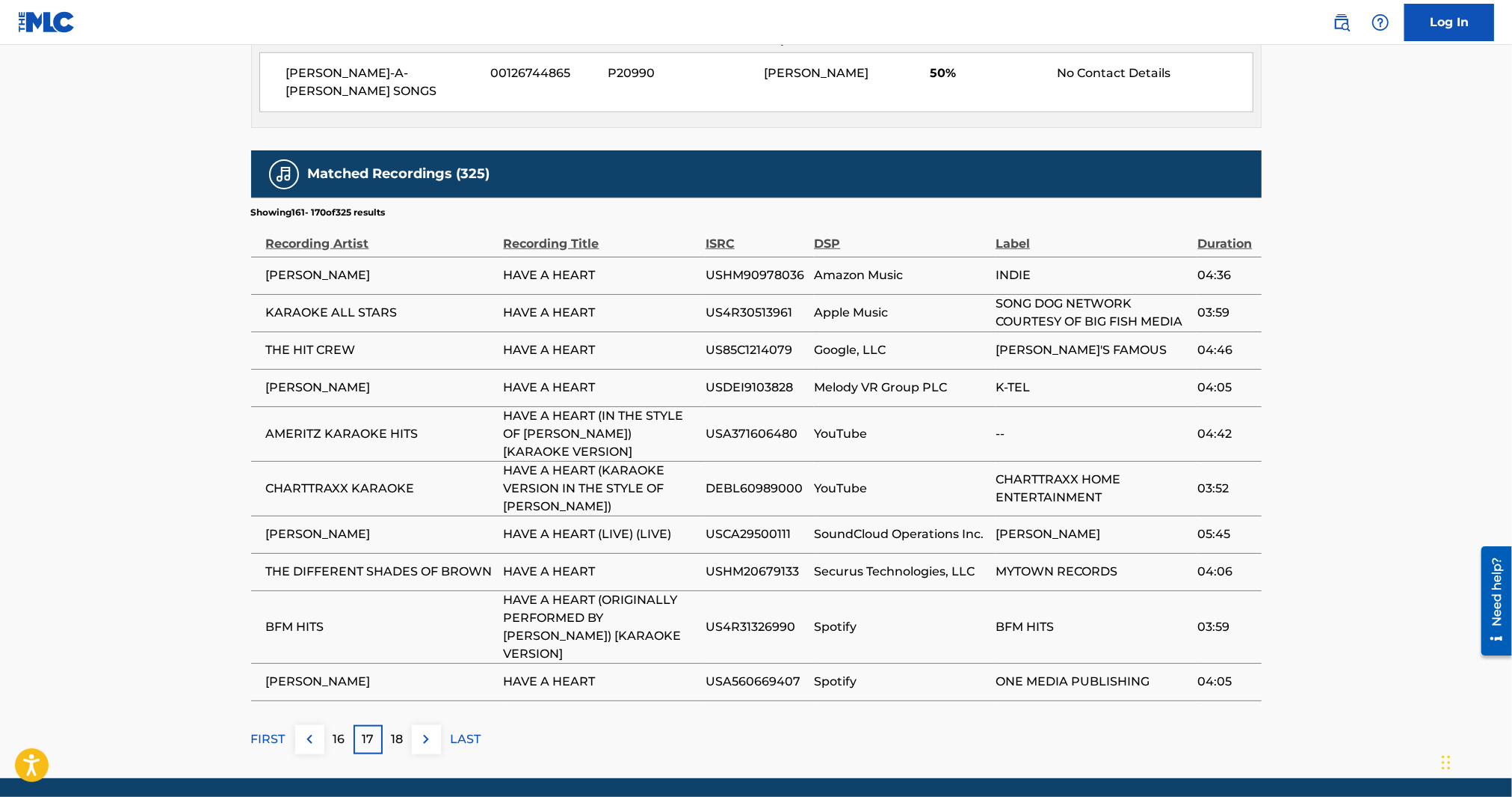
click at [340, 730] on p "16" at bounding box center [338, 739] width 12 height 18
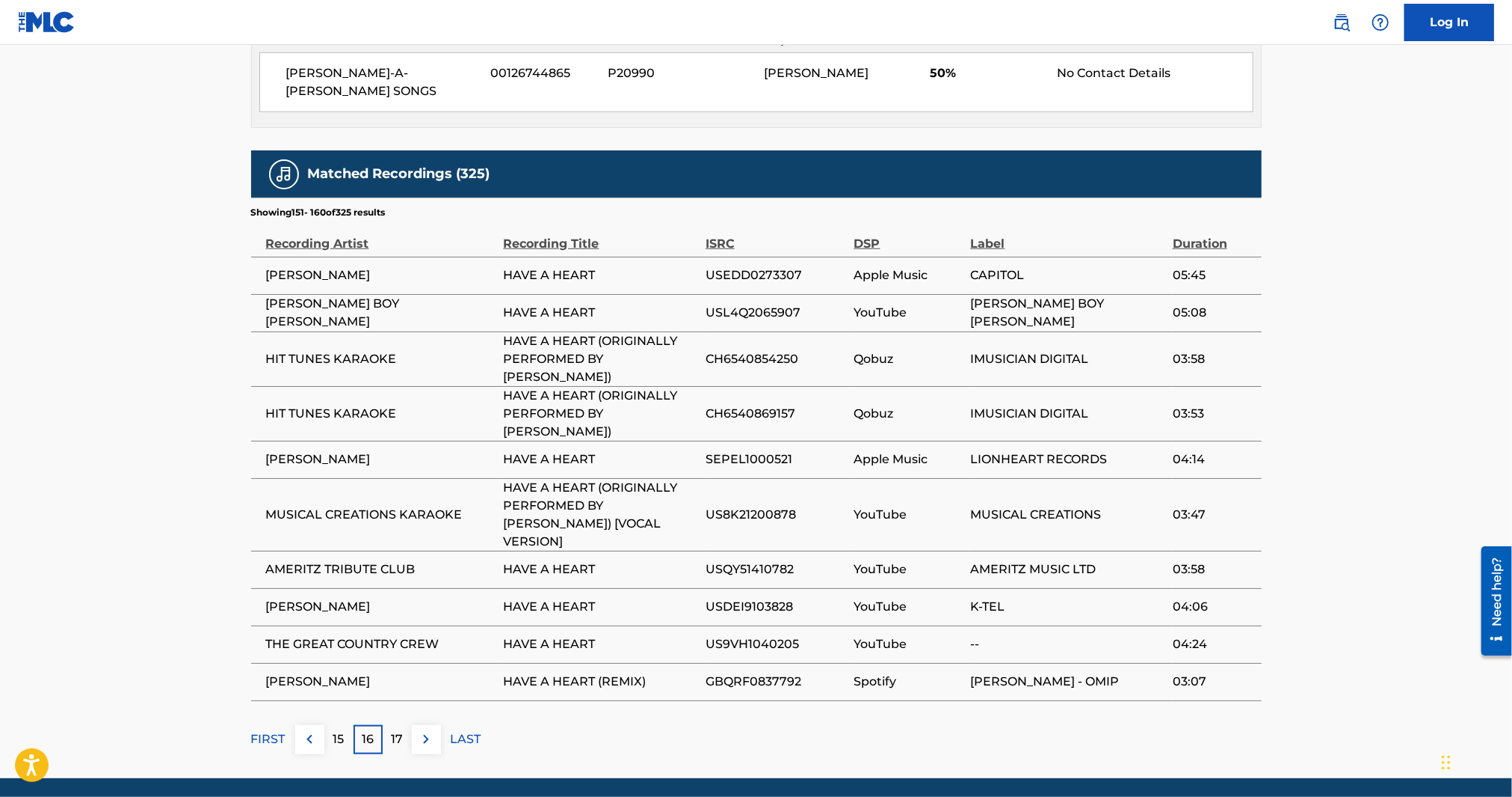
click at [340, 730] on p "15" at bounding box center [338, 739] width 11 height 18
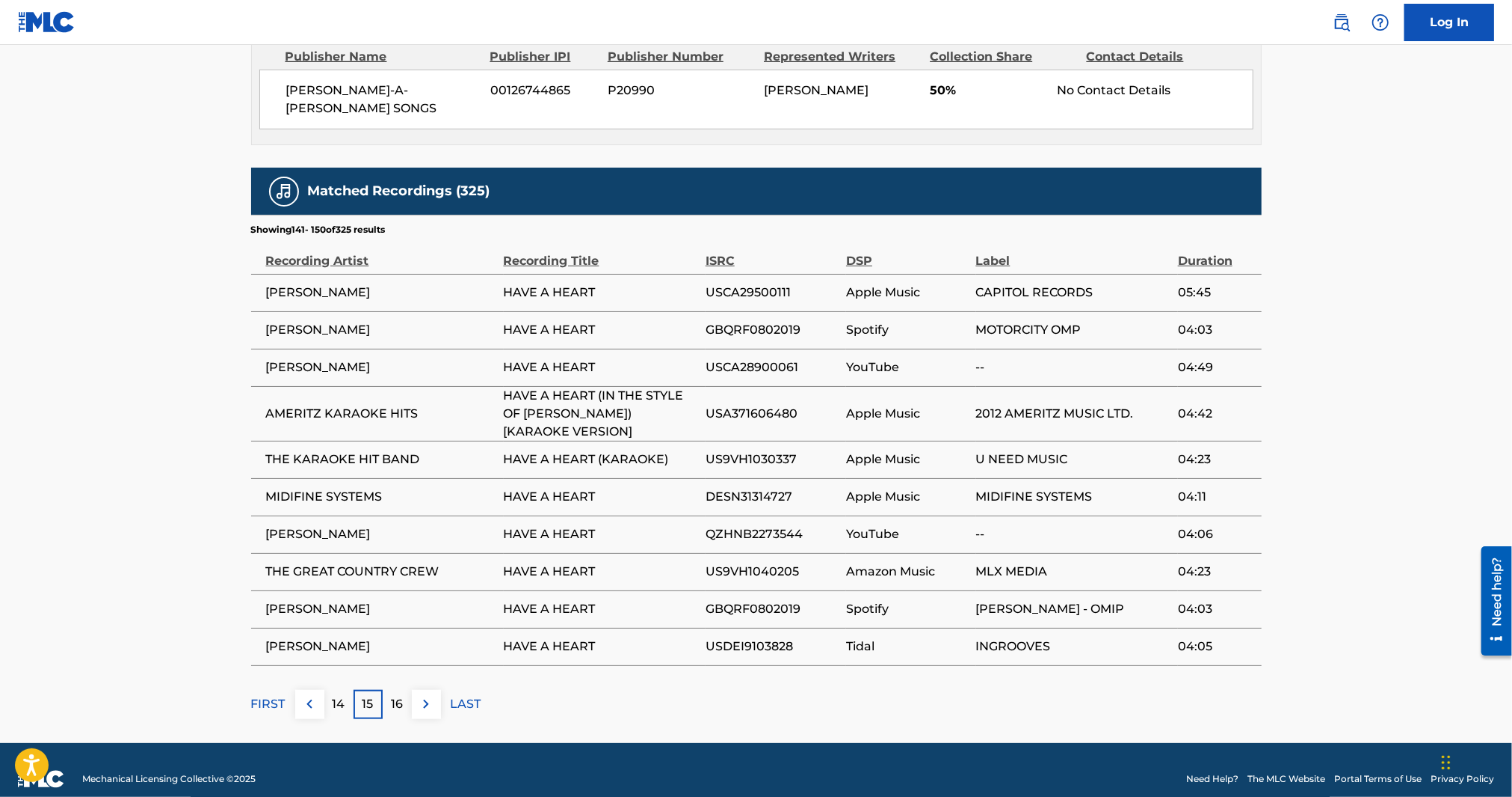
click at [340, 696] on div "14" at bounding box center [338, 704] width 29 height 29
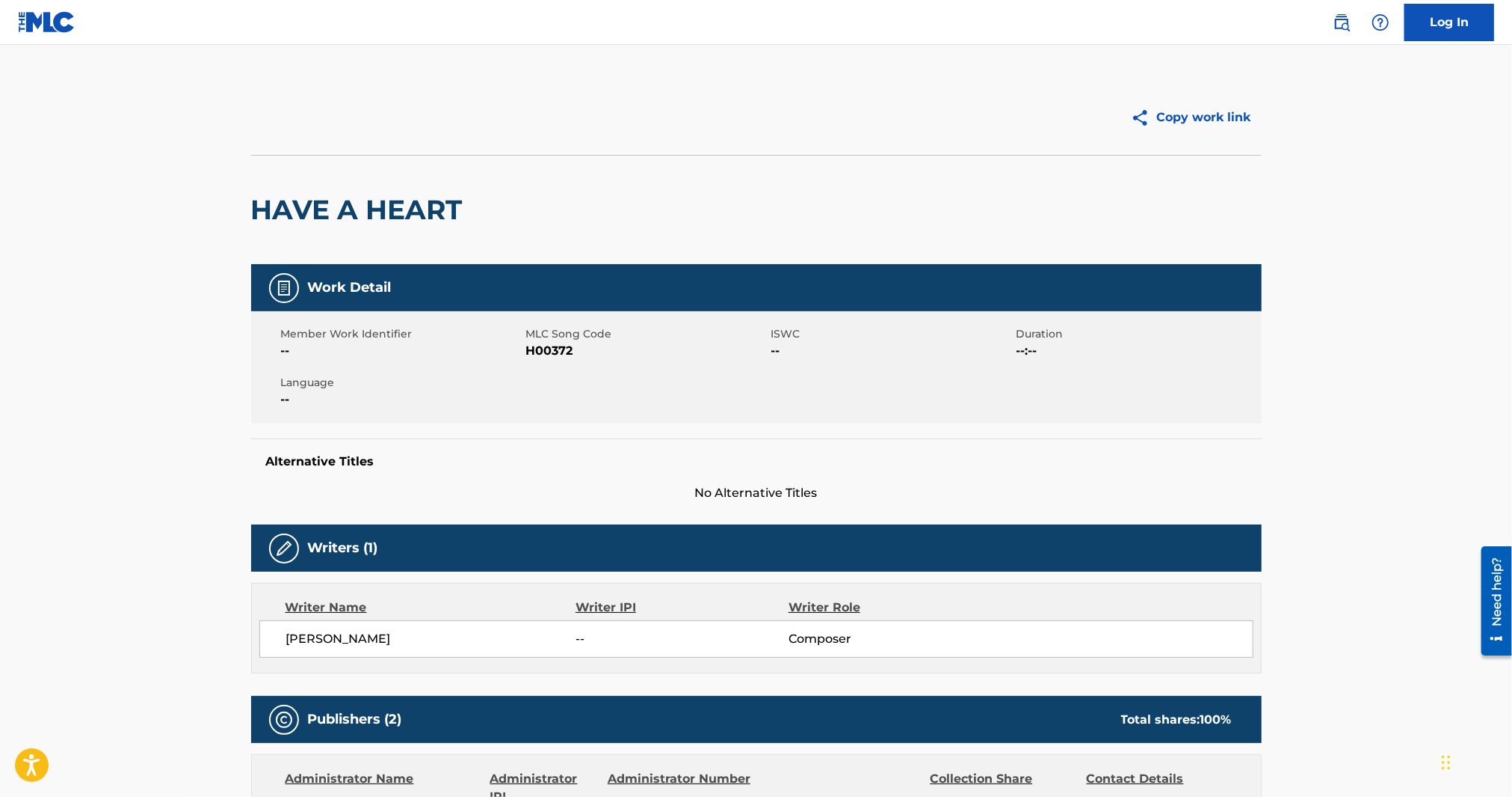
scroll to position [0, 0]
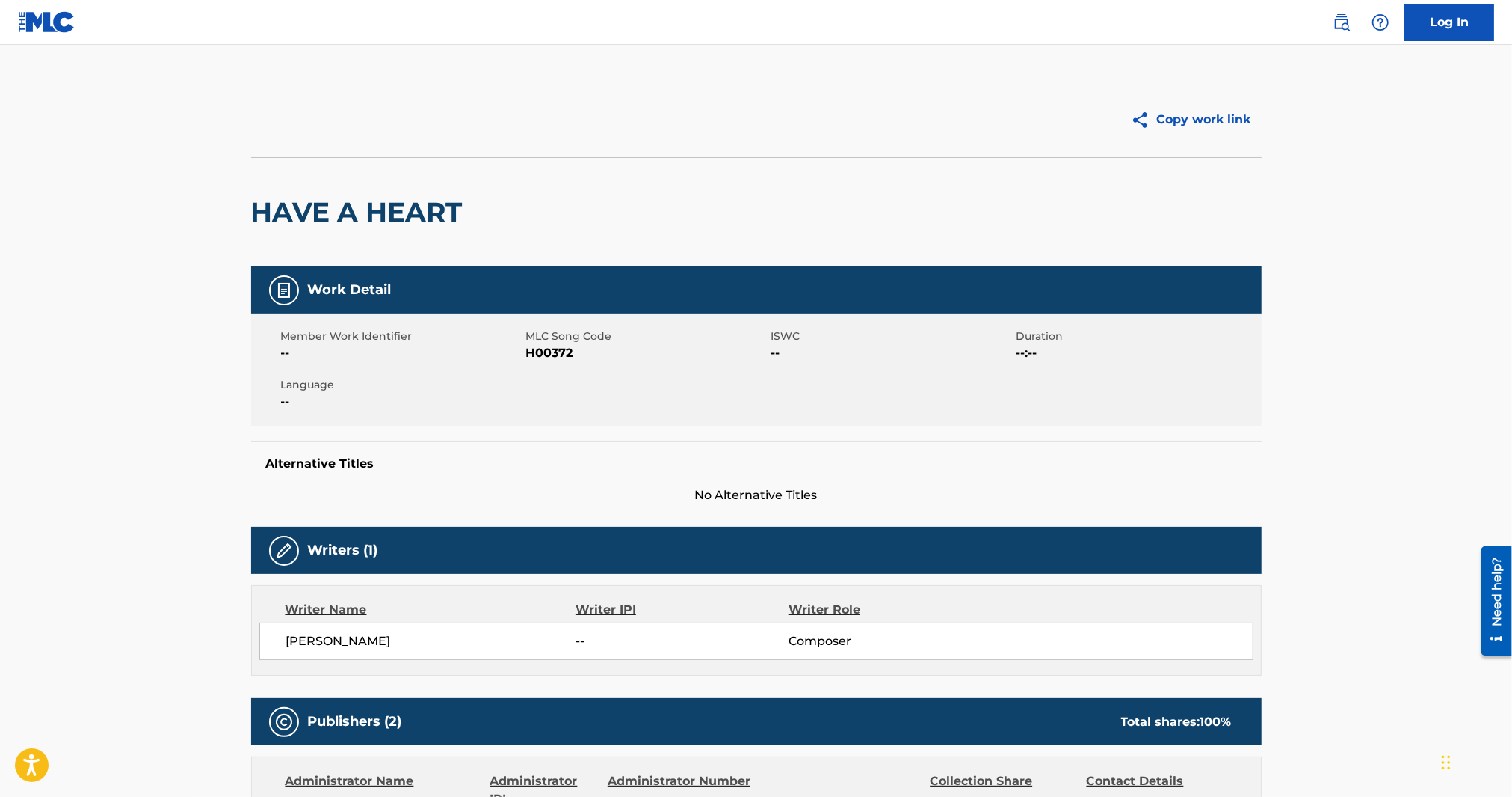
click at [1341, 17] on img at bounding box center [1342, 23] width 18 height 18
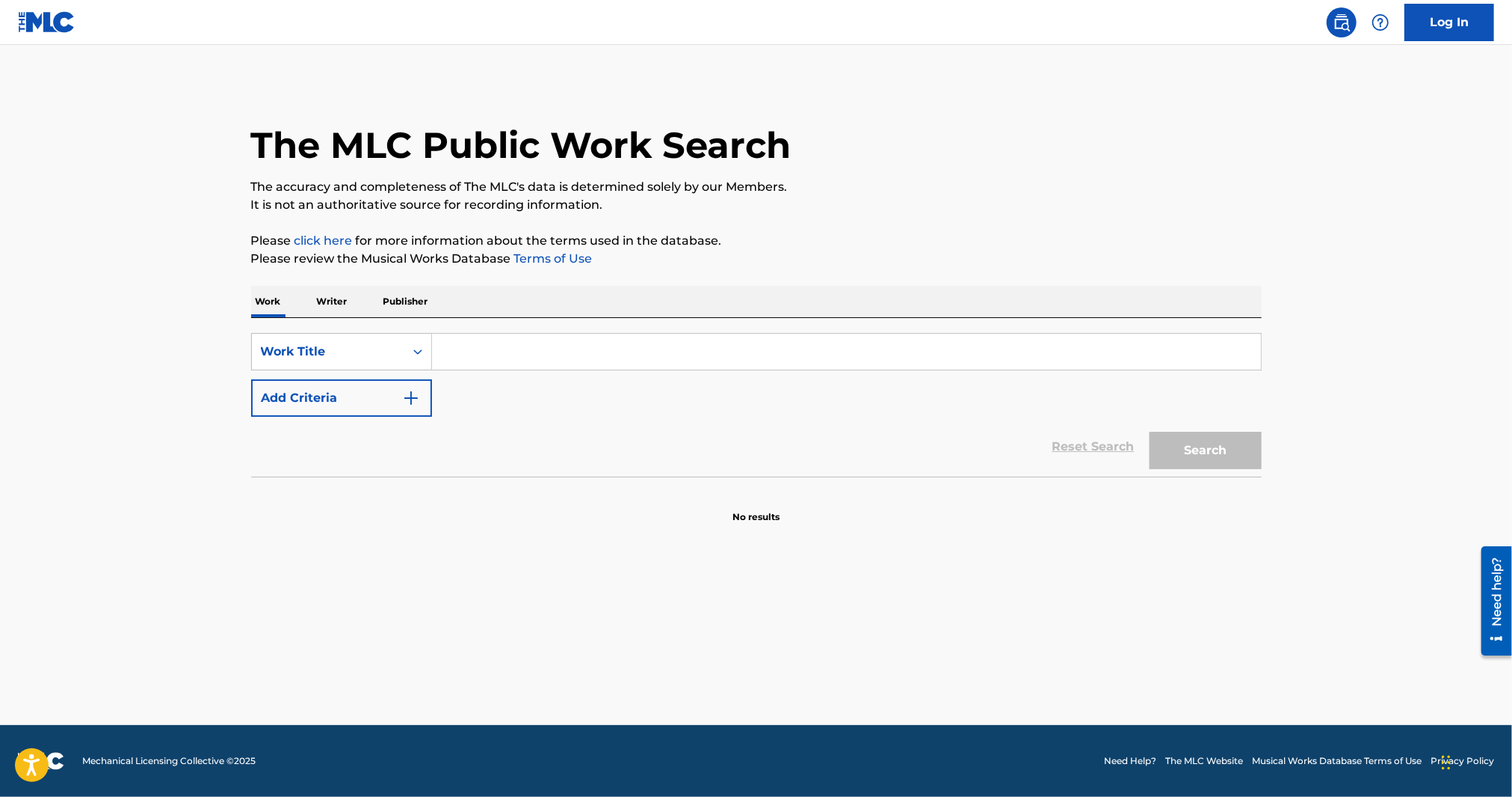
click at [577, 354] on input "Search Form" at bounding box center [847, 351] width 829 height 36
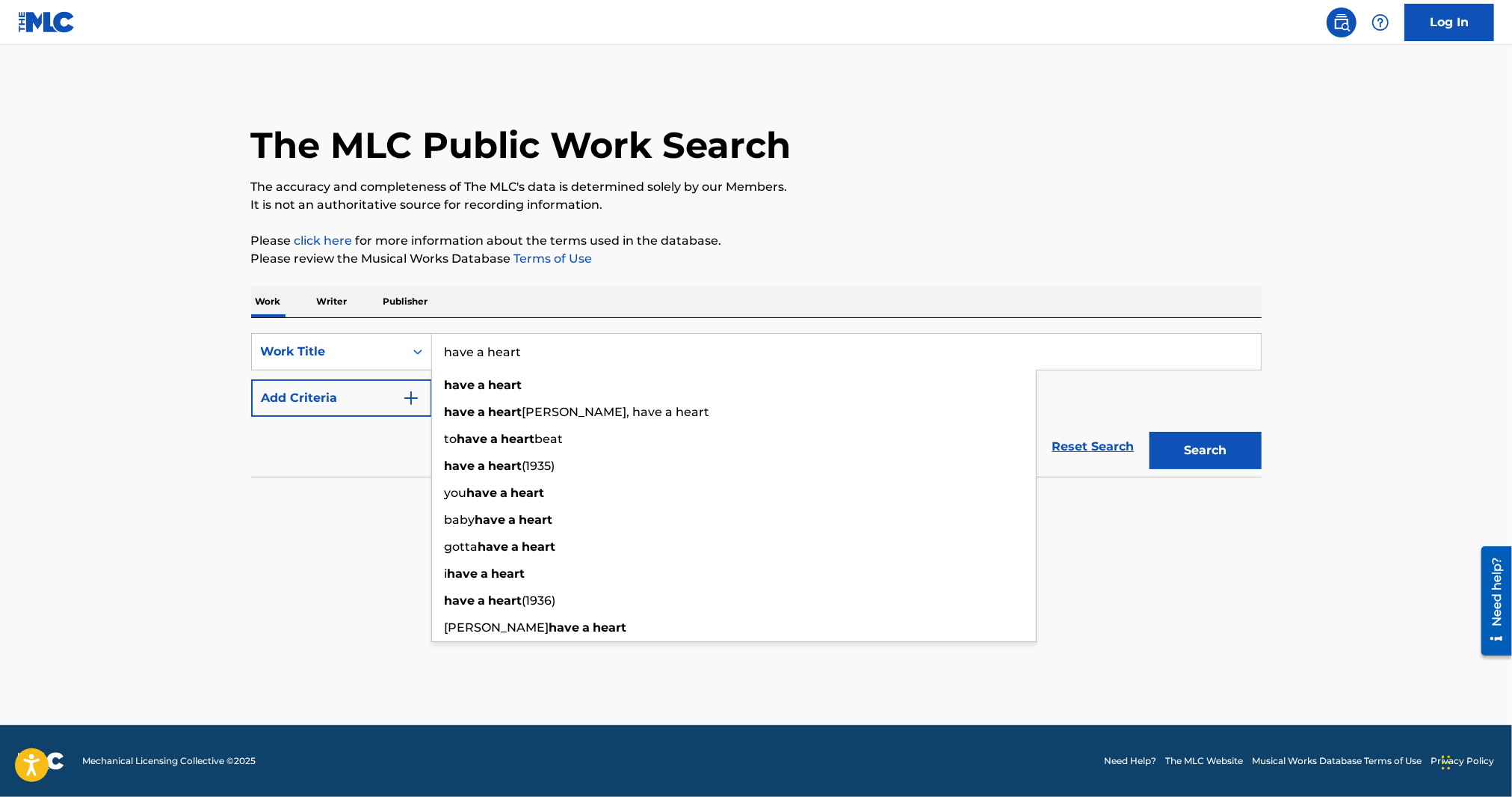
type input "have a heart"
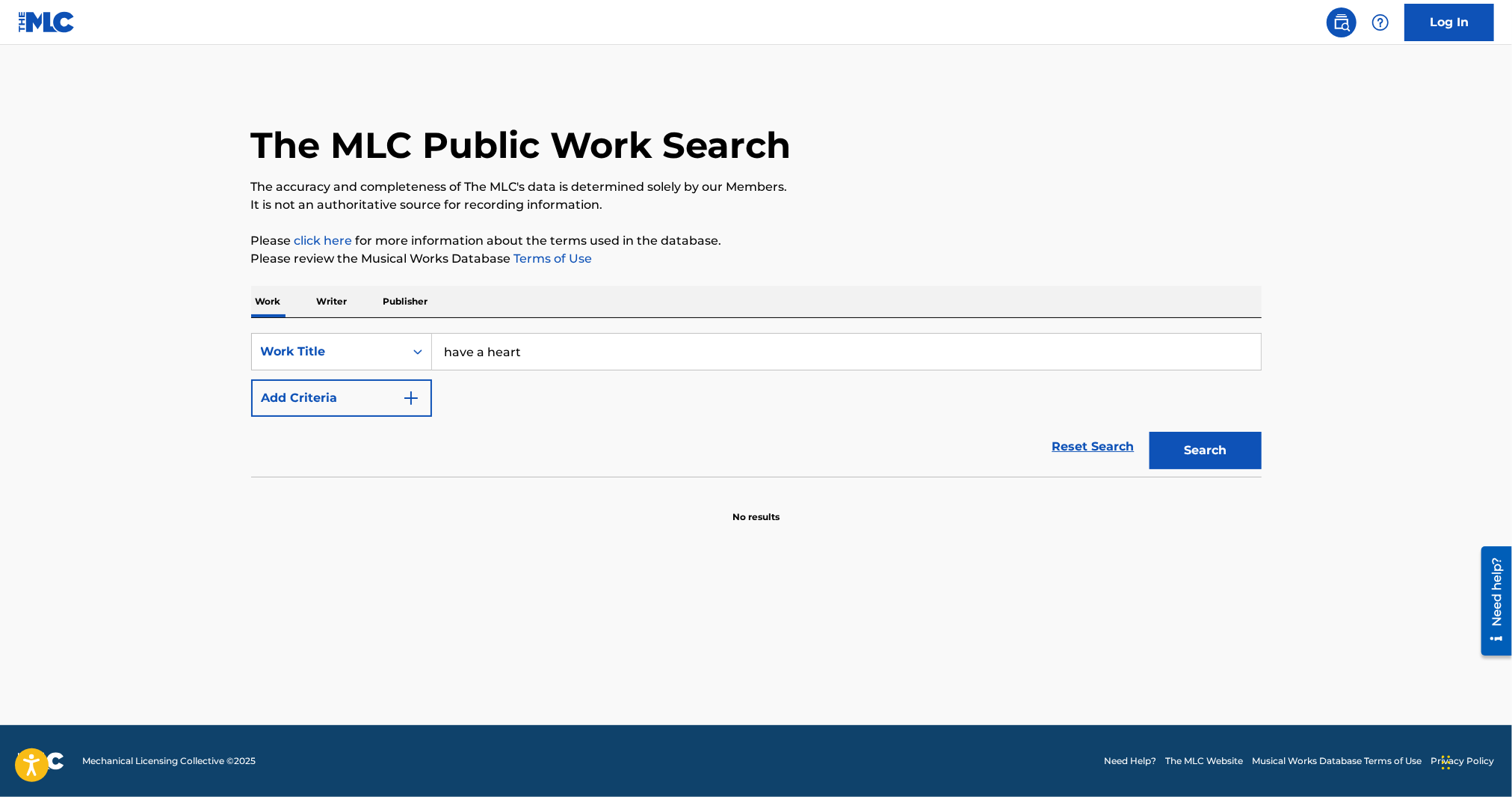
click at [287, 383] on button "Add Criteria" at bounding box center [341, 398] width 181 height 38
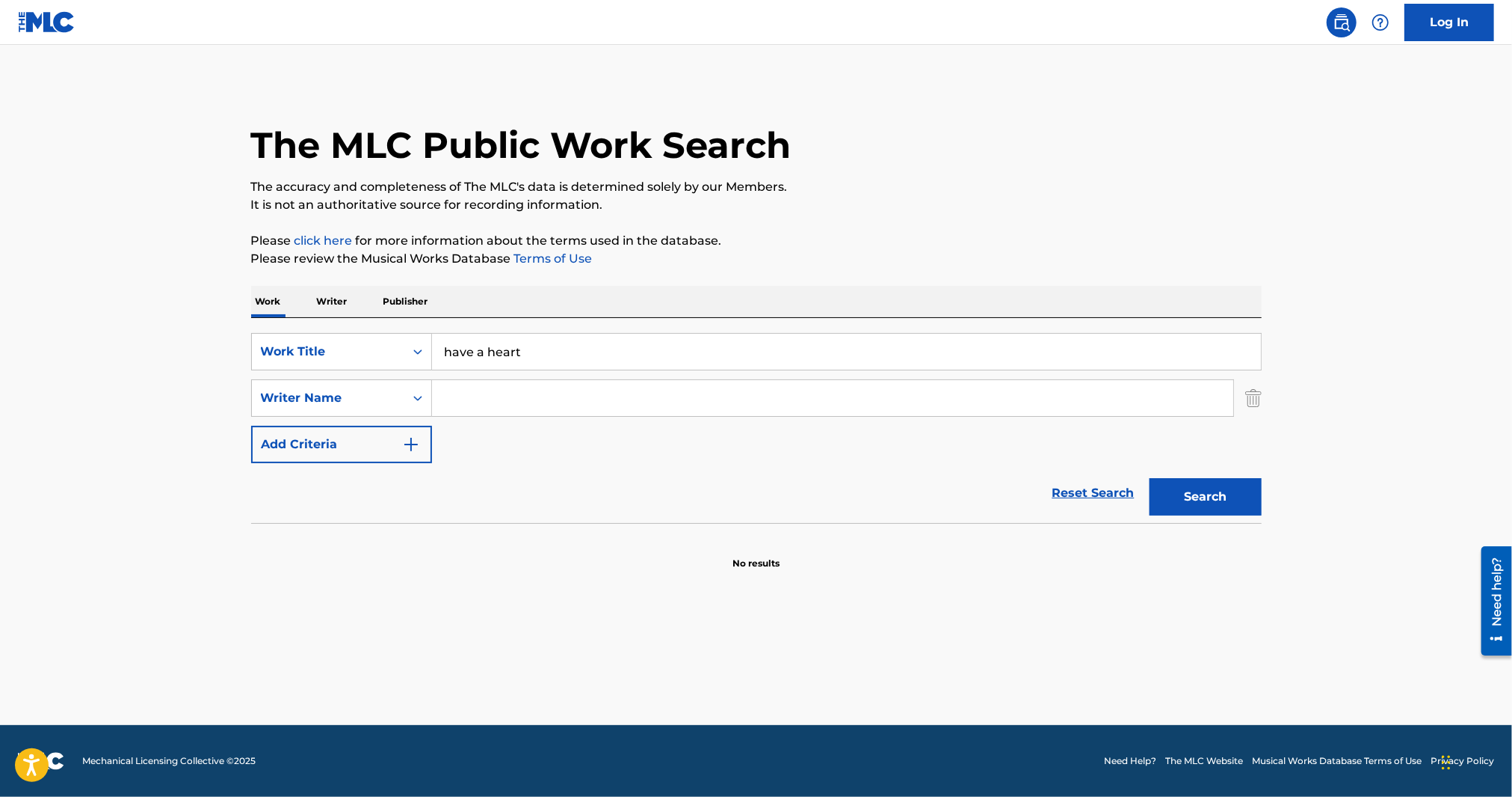
click at [517, 402] on input "Search Form" at bounding box center [833, 398] width 802 height 36
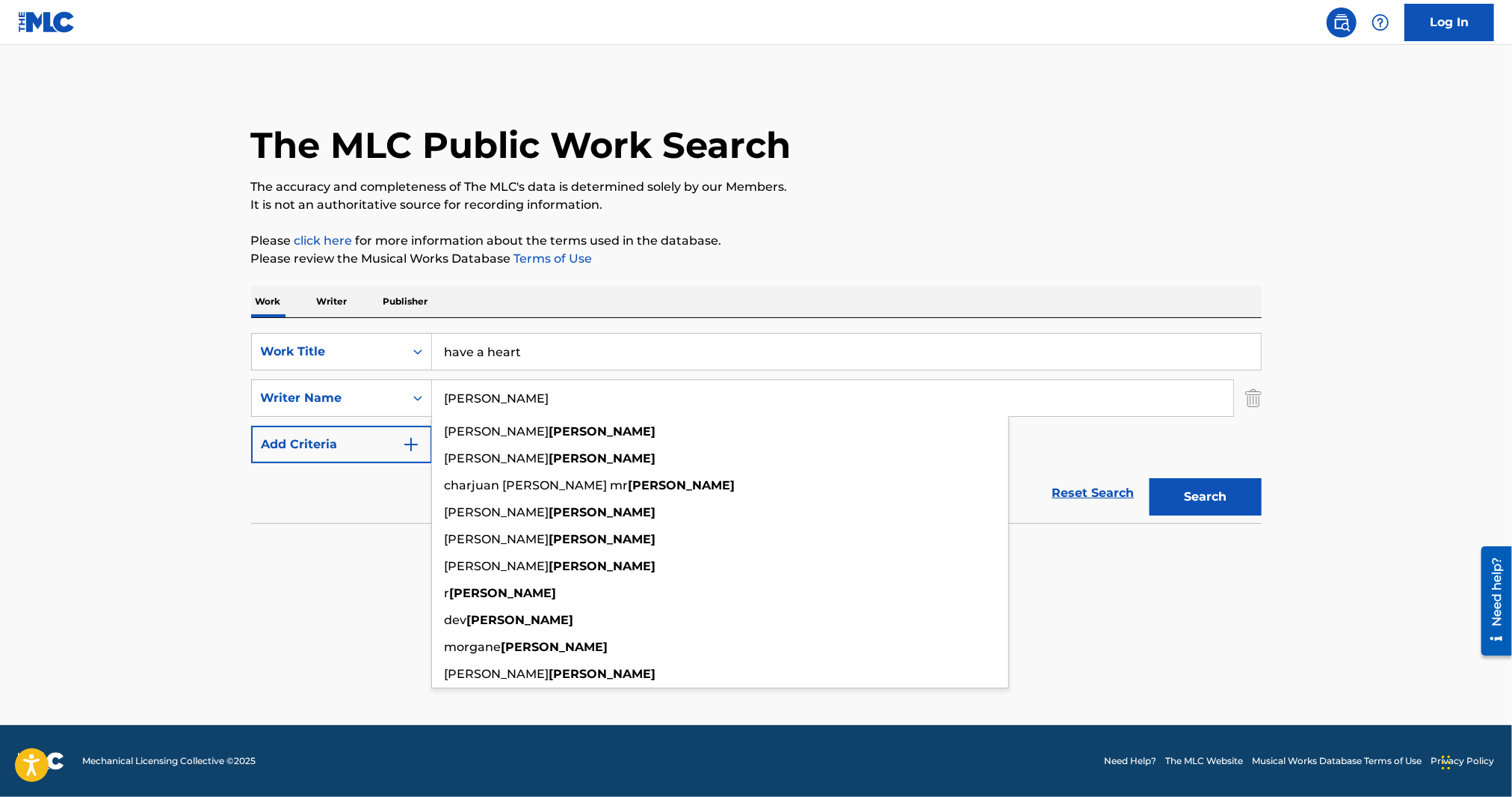
type input "[PERSON_NAME]"
click at [1150, 478] on button "Search" at bounding box center [1205, 497] width 112 height 38
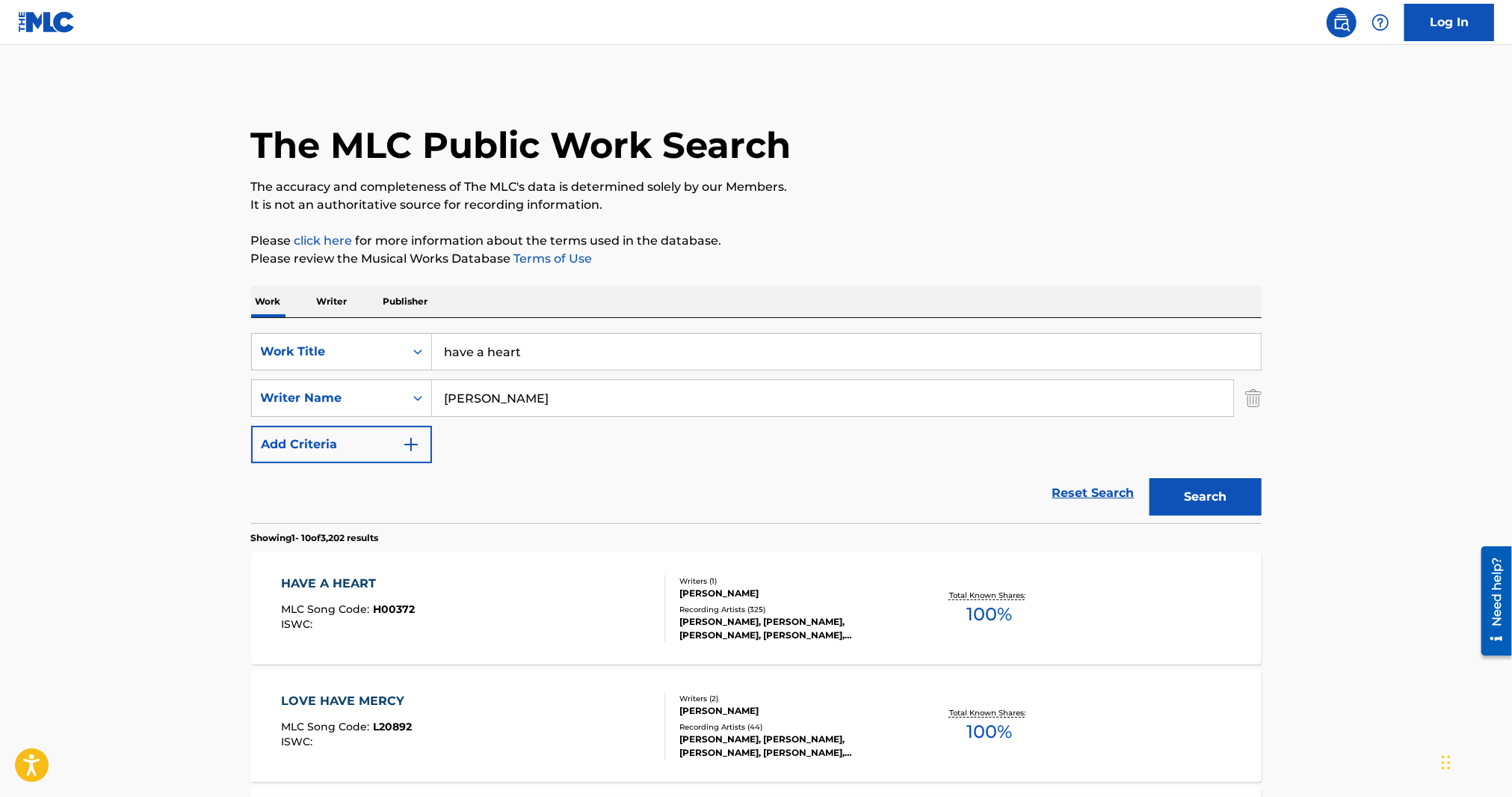
click at [1093, 627] on div "HAVE A HEART MLC Song Code : H00372 ISWC : Writers ( 1 ) [PERSON_NAME] Recordin…" at bounding box center [756, 608] width 1010 height 112
